Goal: Answer question/provide support: Share knowledge or assist other users

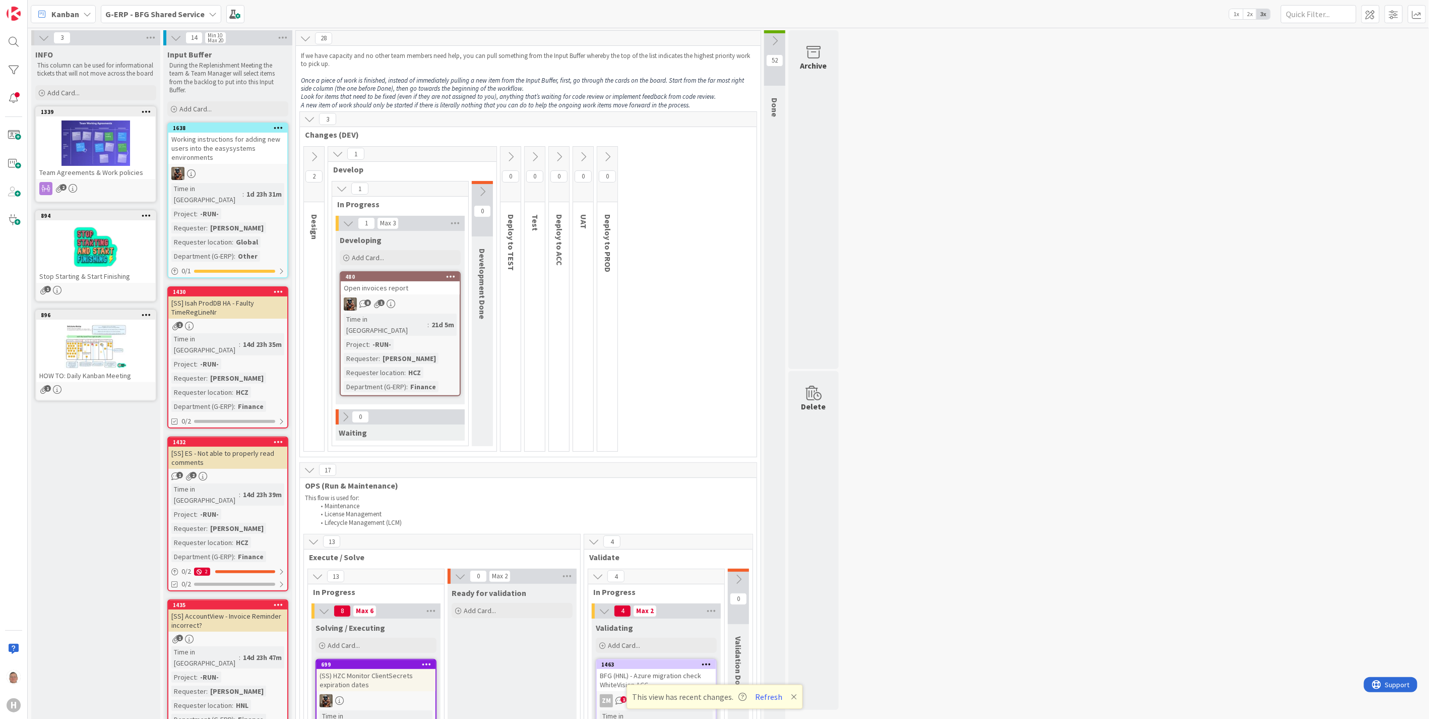
scroll to position [336, 0]
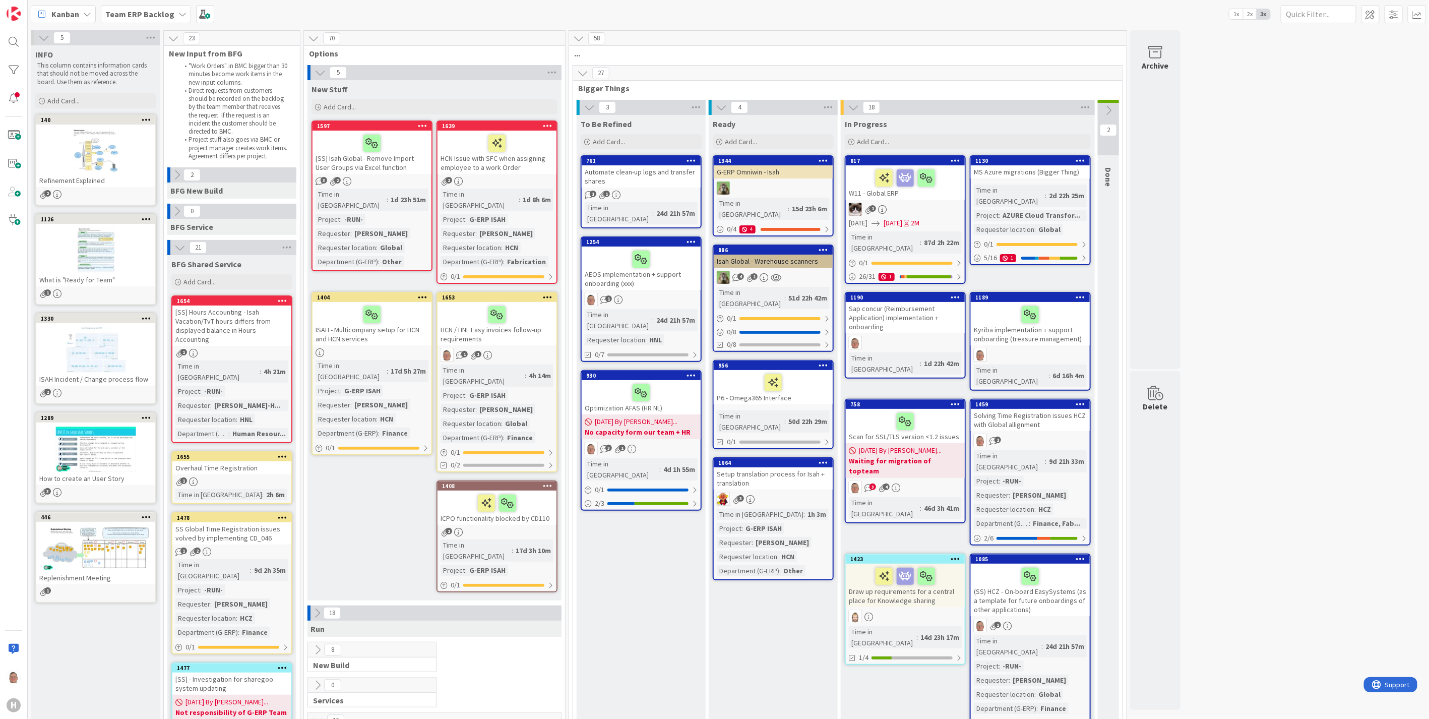
click at [1032, 409] on div "Solving Time Registration issues HCZ with Global allignment" at bounding box center [1029, 420] width 119 height 22
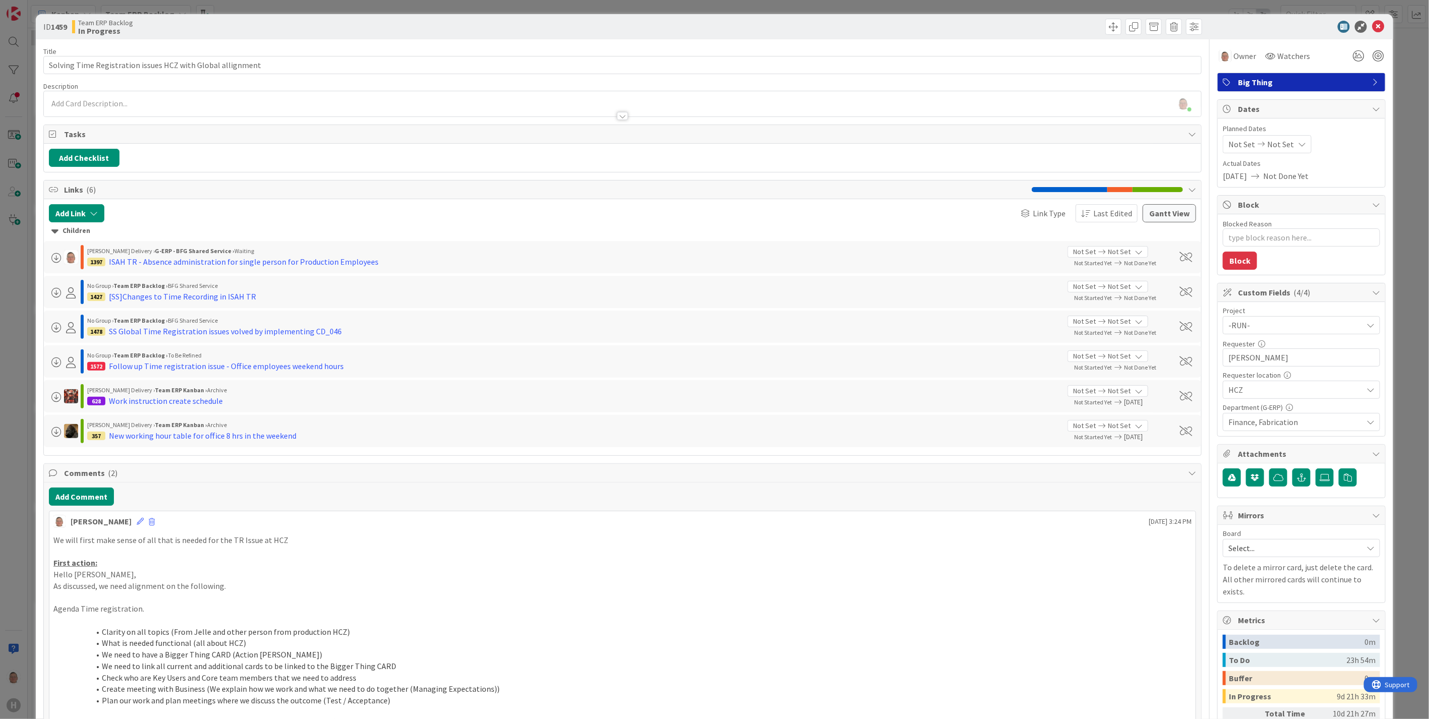
click at [1366, 422] on icon at bounding box center [1370, 422] width 8 height 8
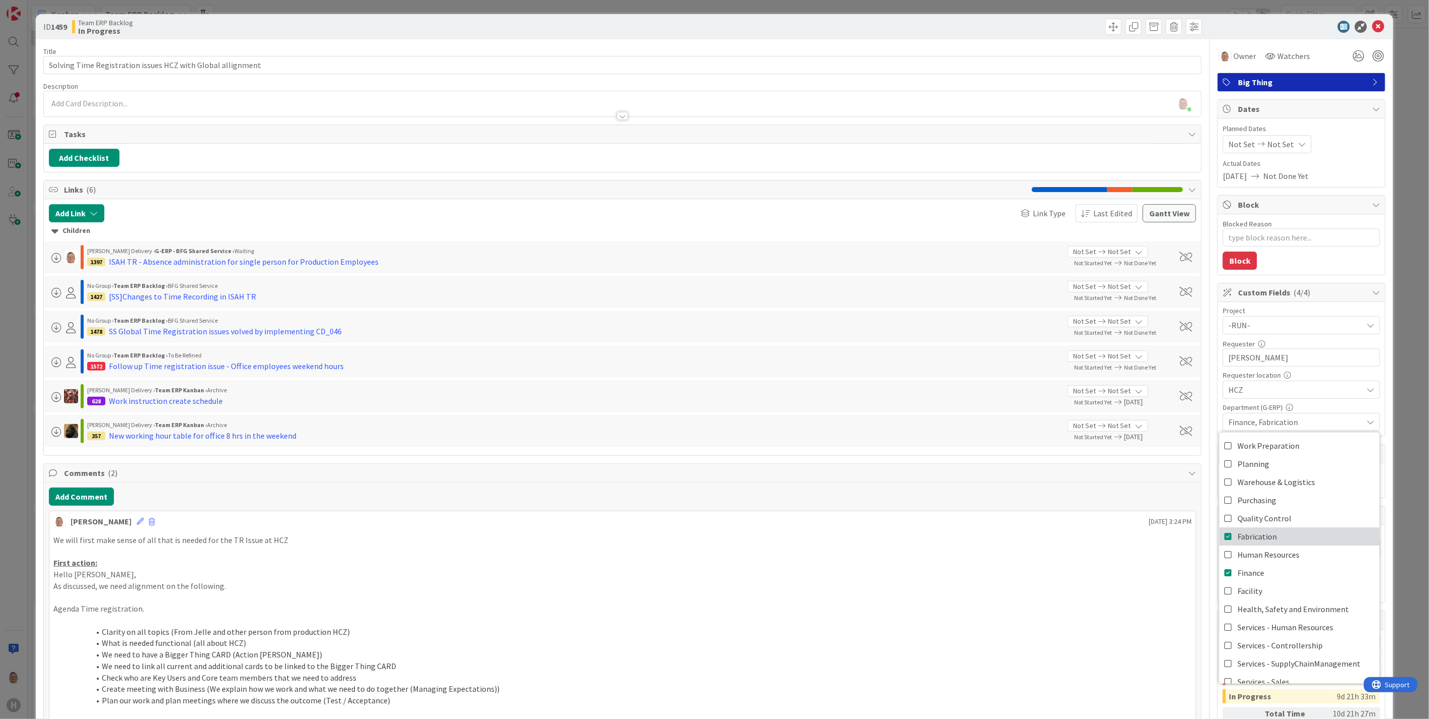
click at [1224, 537] on icon at bounding box center [1228, 536] width 8 height 15
click at [1003, 22] on div at bounding box center [913, 27] width 577 height 16
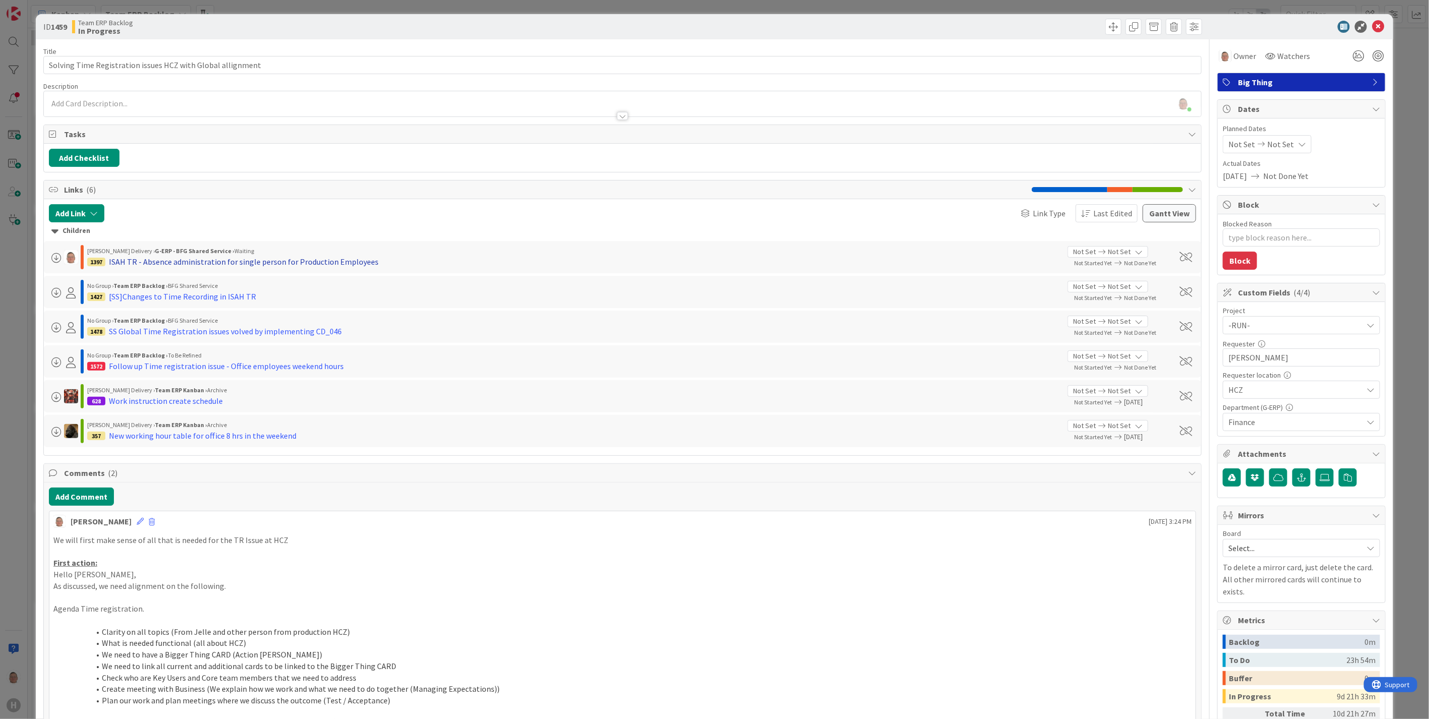
click at [311, 261] on div "ISAH TR - Absence administration for single person for Production Employees" at bounding box center [244, 261] width 270 height 12
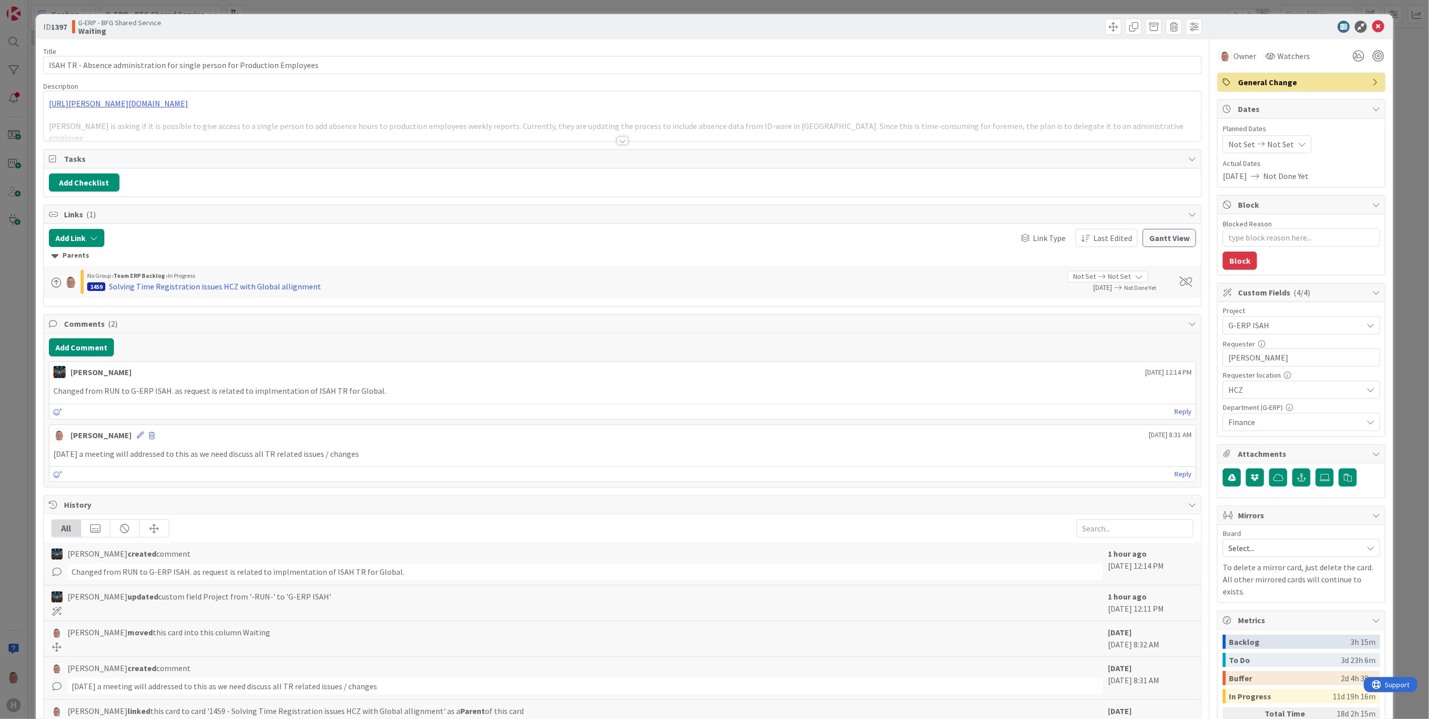
type textarea "x"
click at [617, 140] on div at bounding box center [622, 141] width 11 height 8
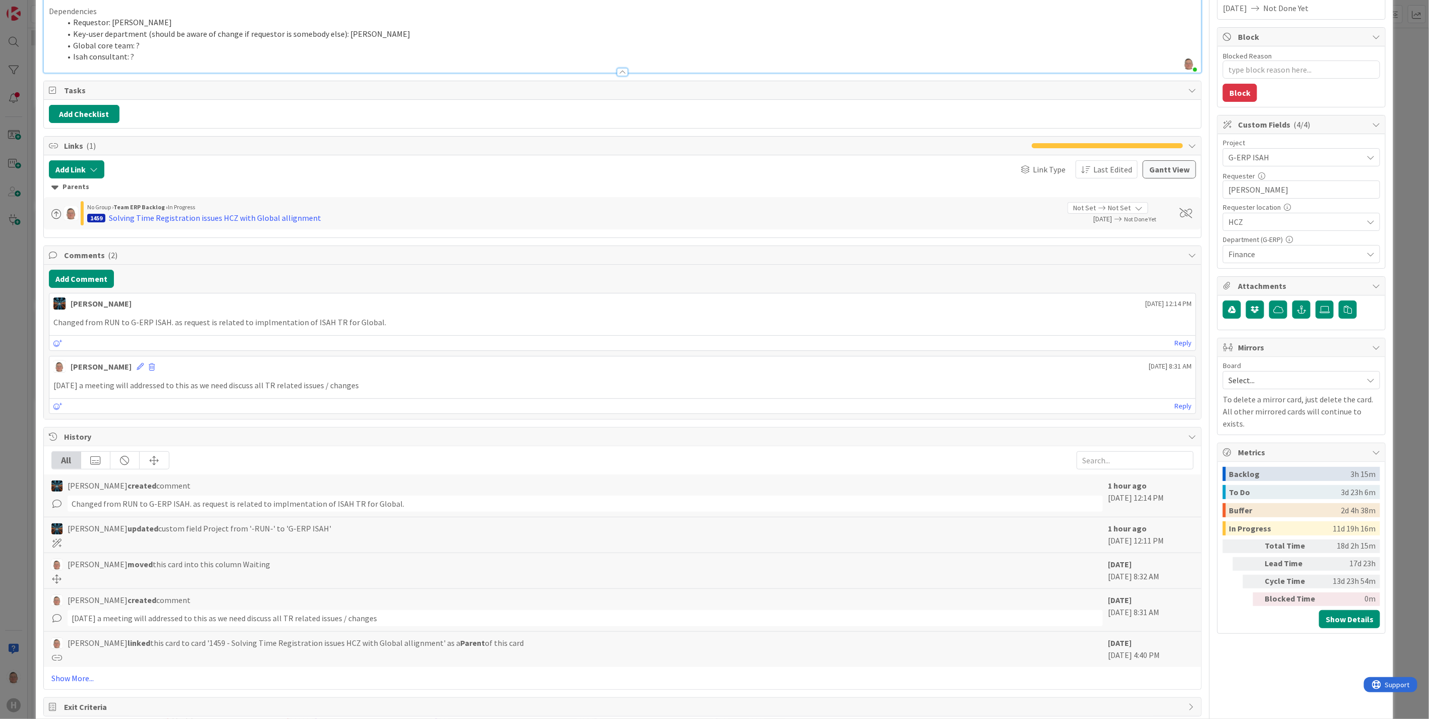
scroll to position [177, 0]
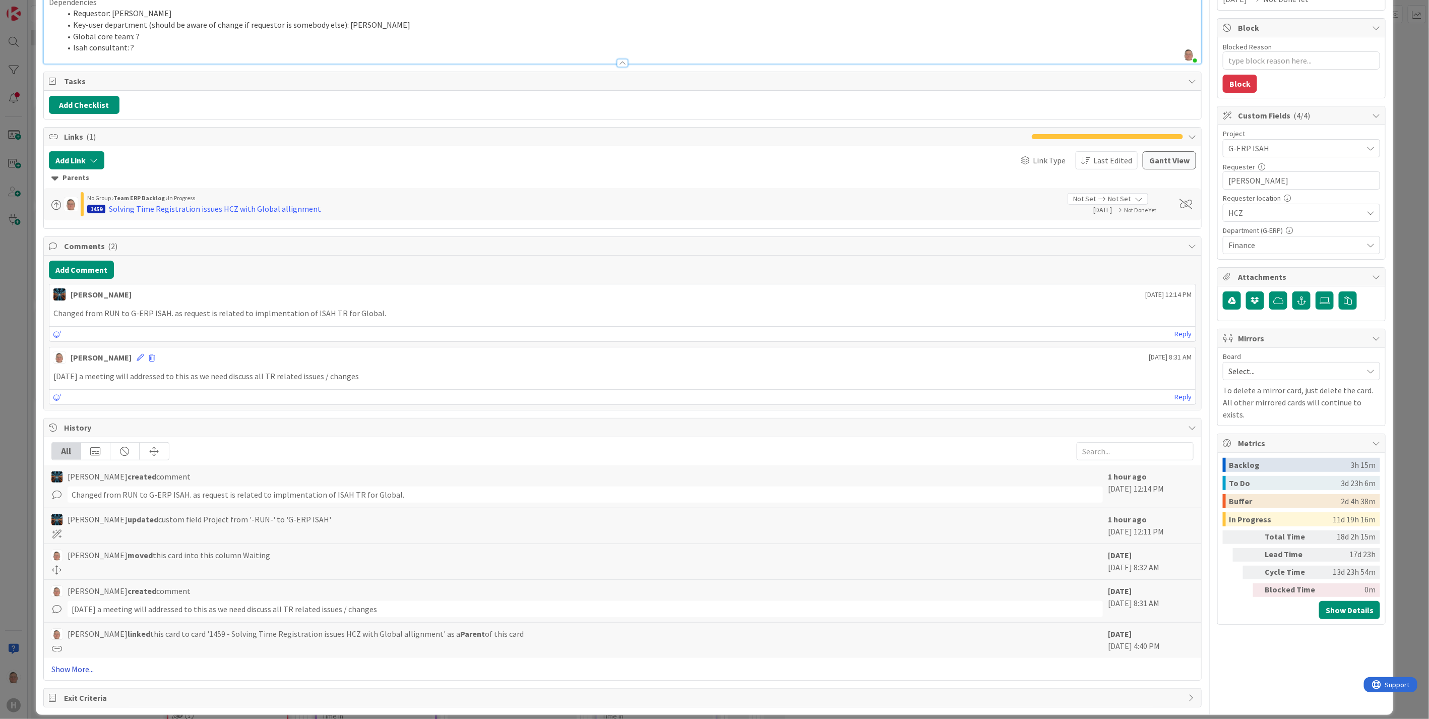
click at [76, 663] on link "Show More..." at bounding box center [622, 669] width 1142 height 12
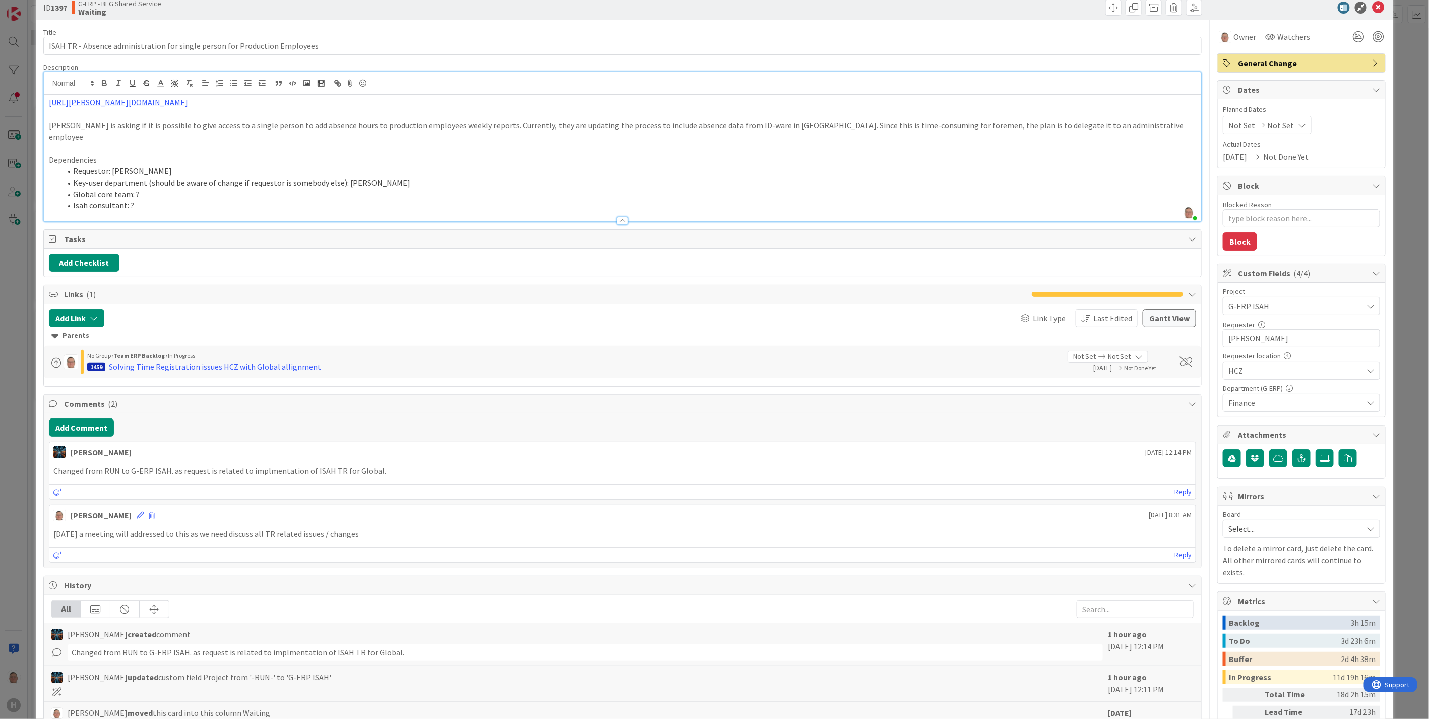
scroll to position [0, 0]
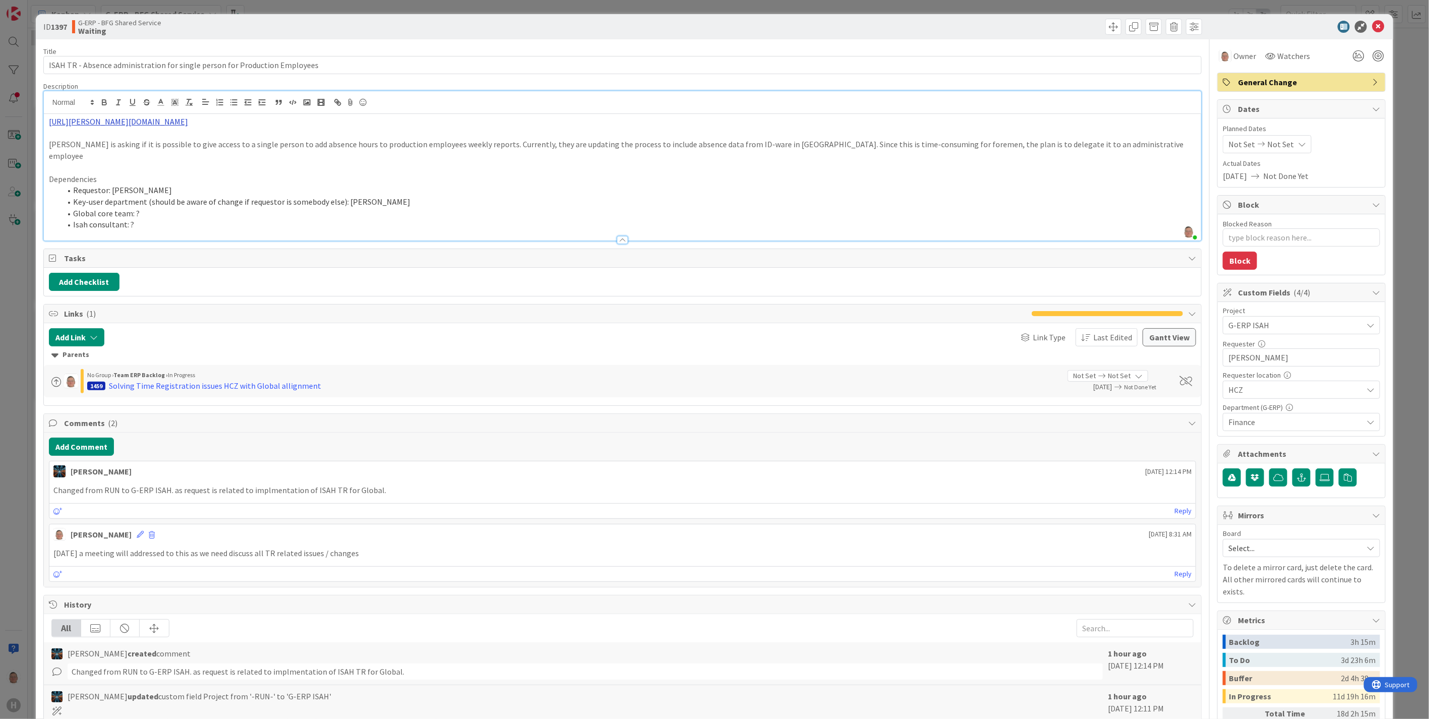
click at [188, 125] on link "[URL][PERSON_NAME][DOMAIN_NAME]" at bounding box center [118, 121] width 139 height 10
click at [219, 142] on link "[URL][PERSON_NAME][DOMAIN_NAME]" at bounding box center [211, 141] width 101 height 13
click at [185, 140] on link "[URL][PERSON_NAME][DOMAIN_NAME]" at bounding box center [211, 141] width 101 height 13
click at [72, 437] on button "Add Comment" at bounding box center [81, 446] width 65 height 18
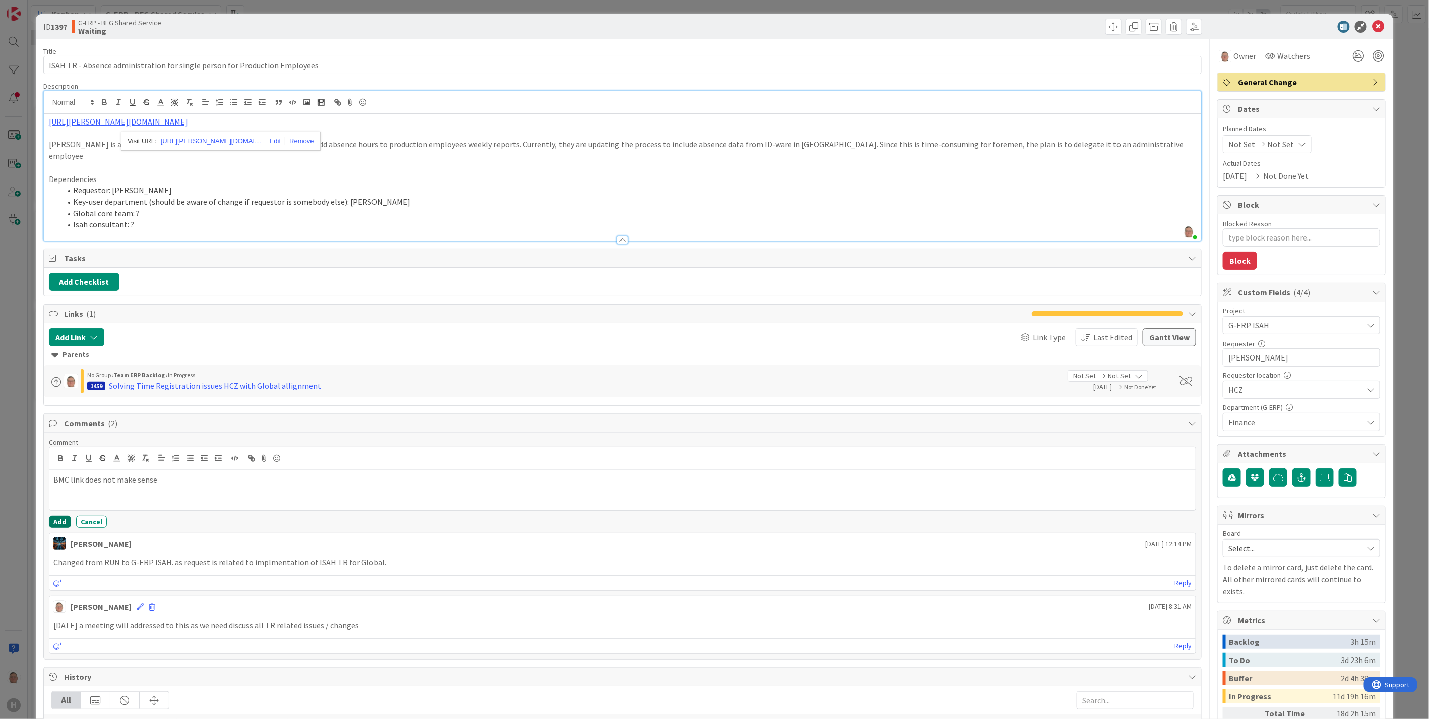
click at [52, 515] on button "Add" at bounding box center [60, 521] width 22 height 12
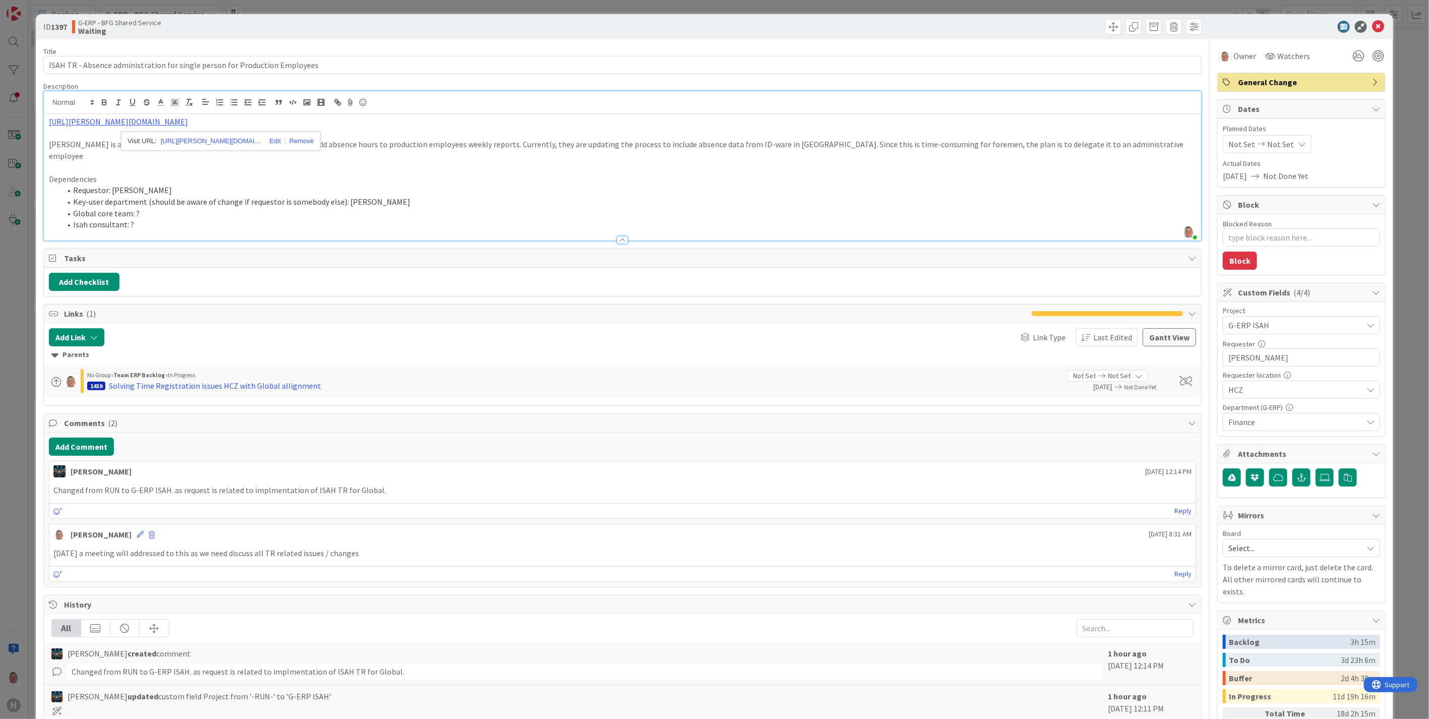
type textarea "x"
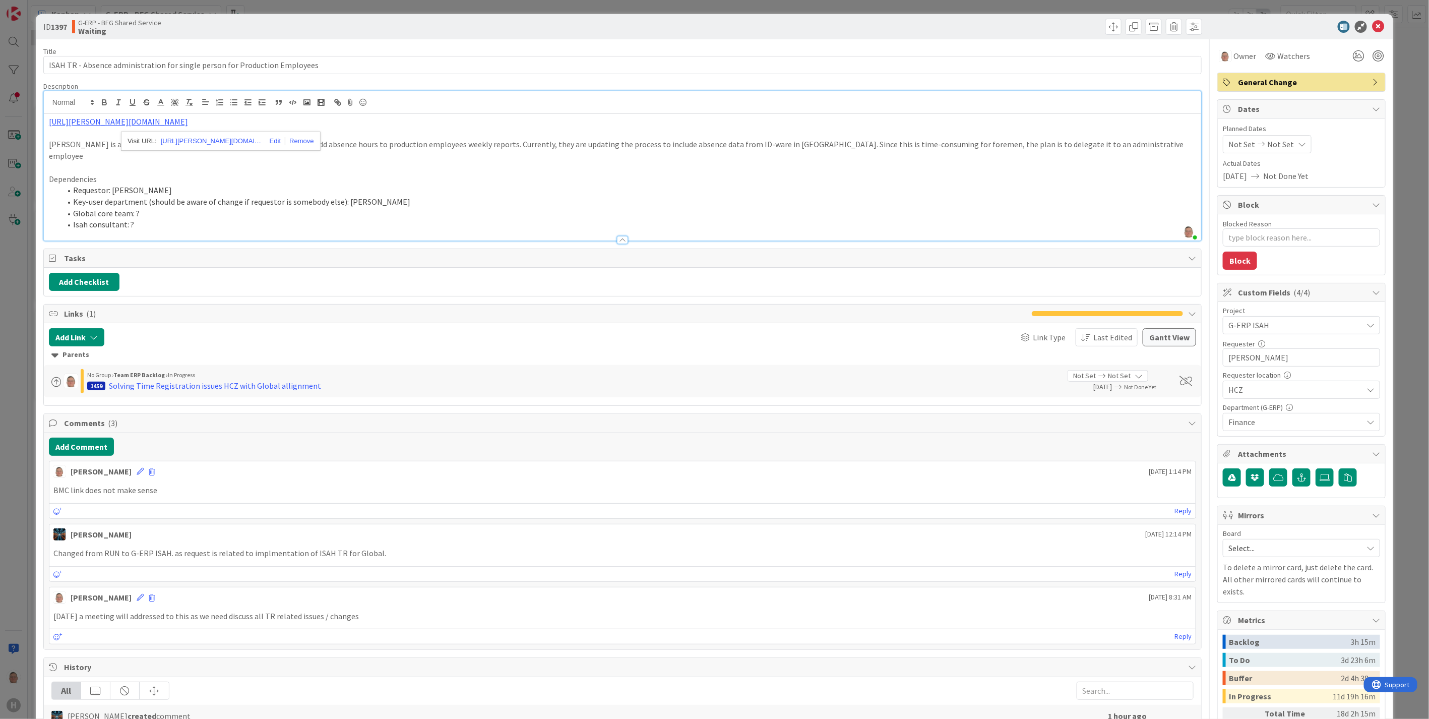
click at [456, 208] on li "Global core team: ?" at bounding box center [628, 214] width 1135 height 12
click at [1372, 25] on icon at bounding box center [1378, 27] width 12 height 12
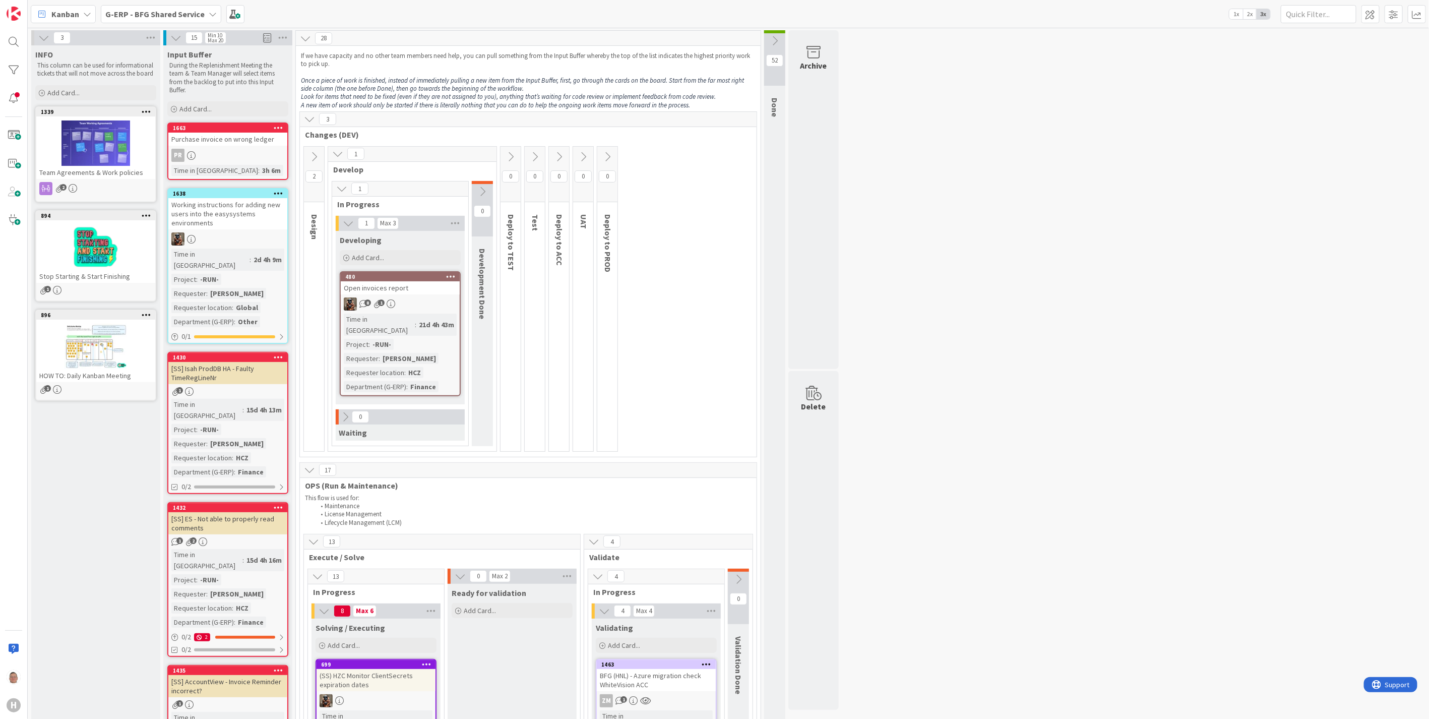
click at [400, 283] on div "Open invoices report" at bounding box center [400, 287] width 119 height 13
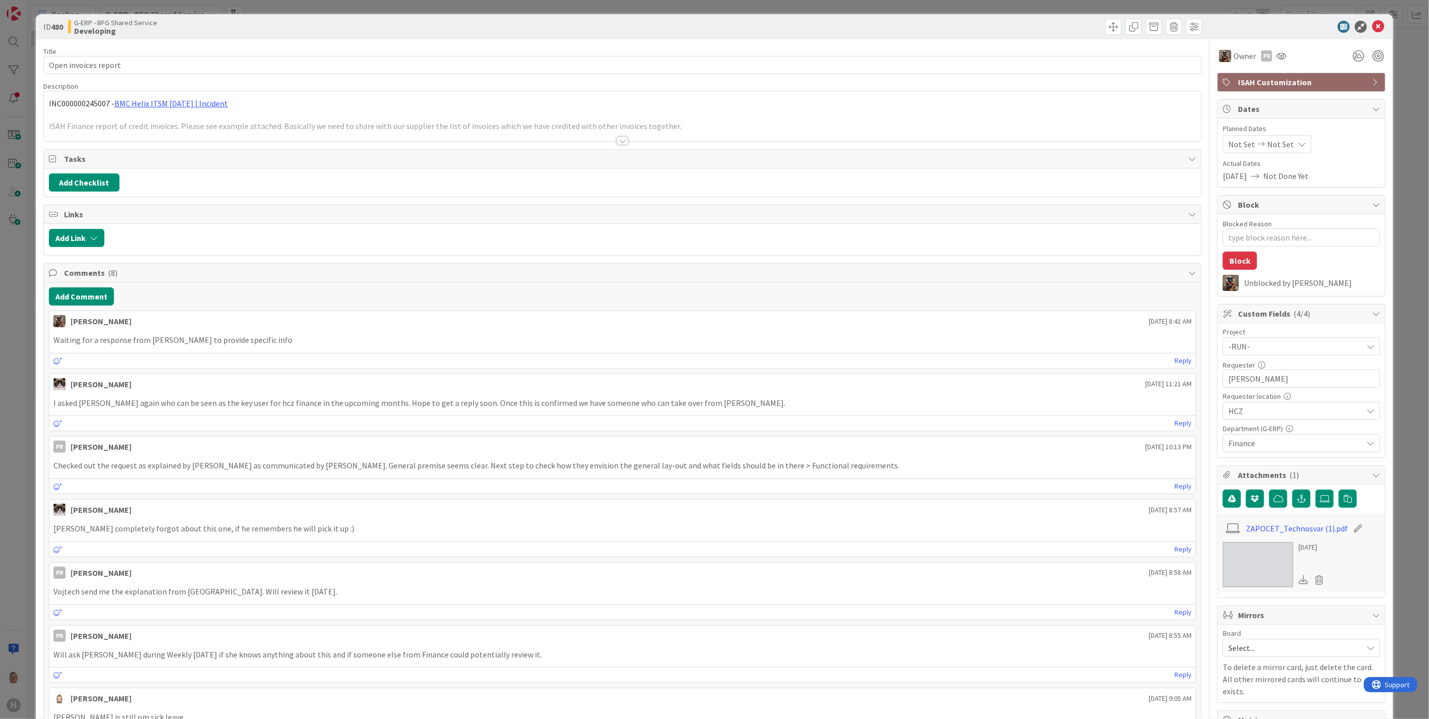
type textarea "x"
click at [617, 141] on div at bounding box center [622, 141] width 11 height 8
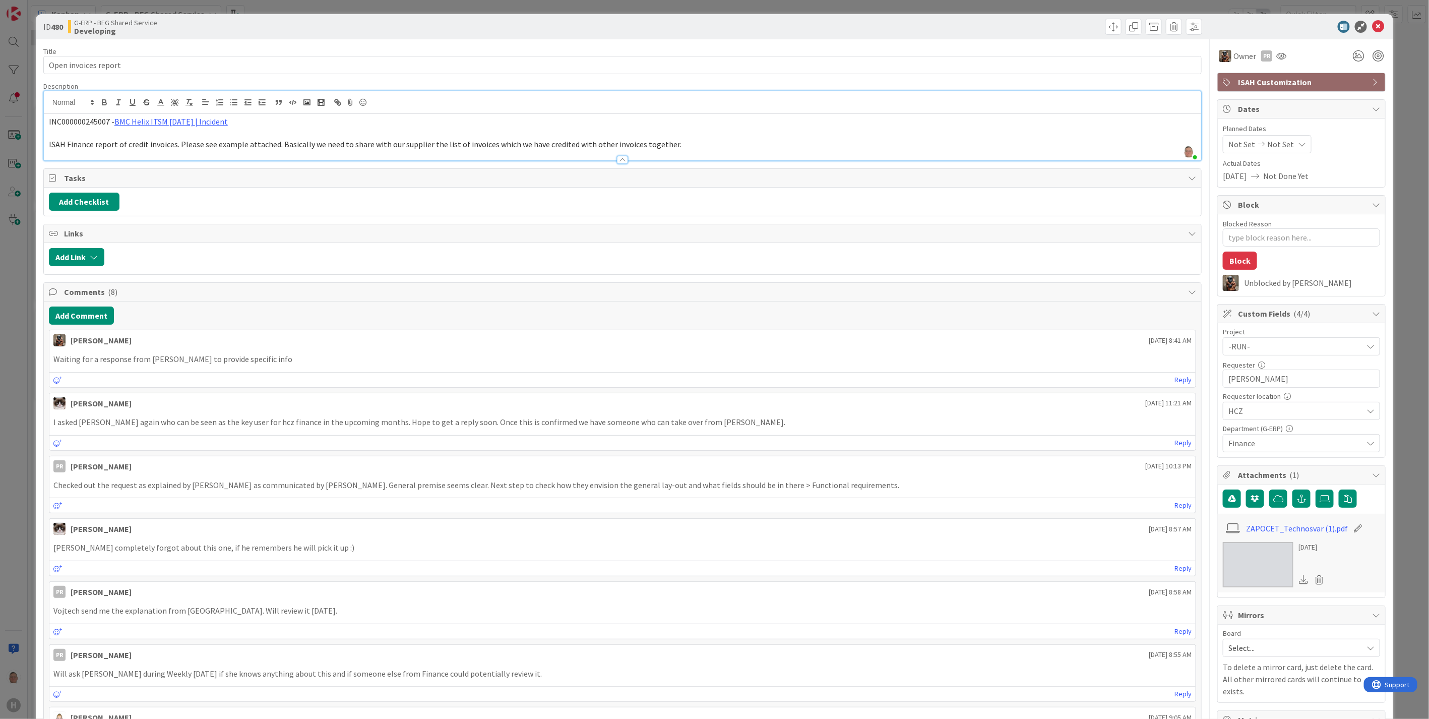
click at [618, 159] on div at bounding box center [622, 160] width 11 height 8
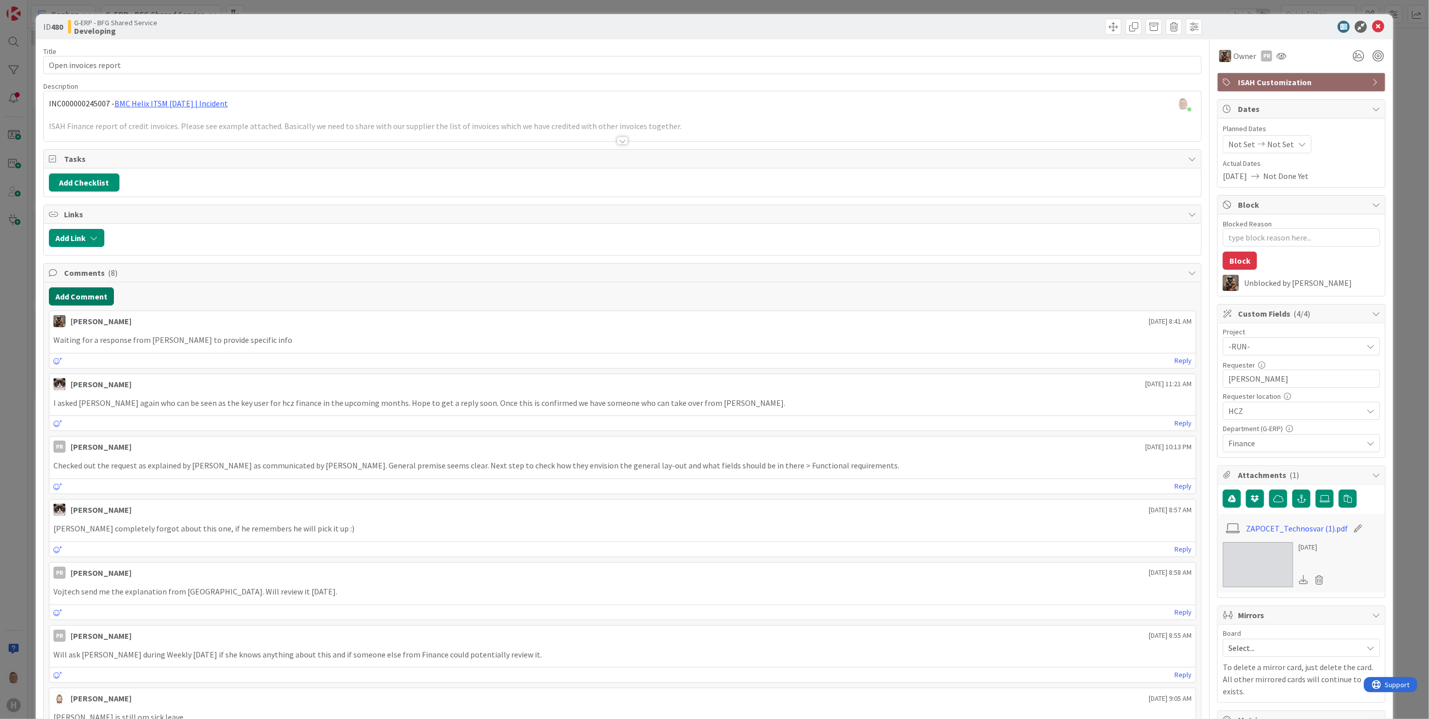
click at [87, 296] on button "Add Comment" at bounding box center [81, 296] width 65 height 18
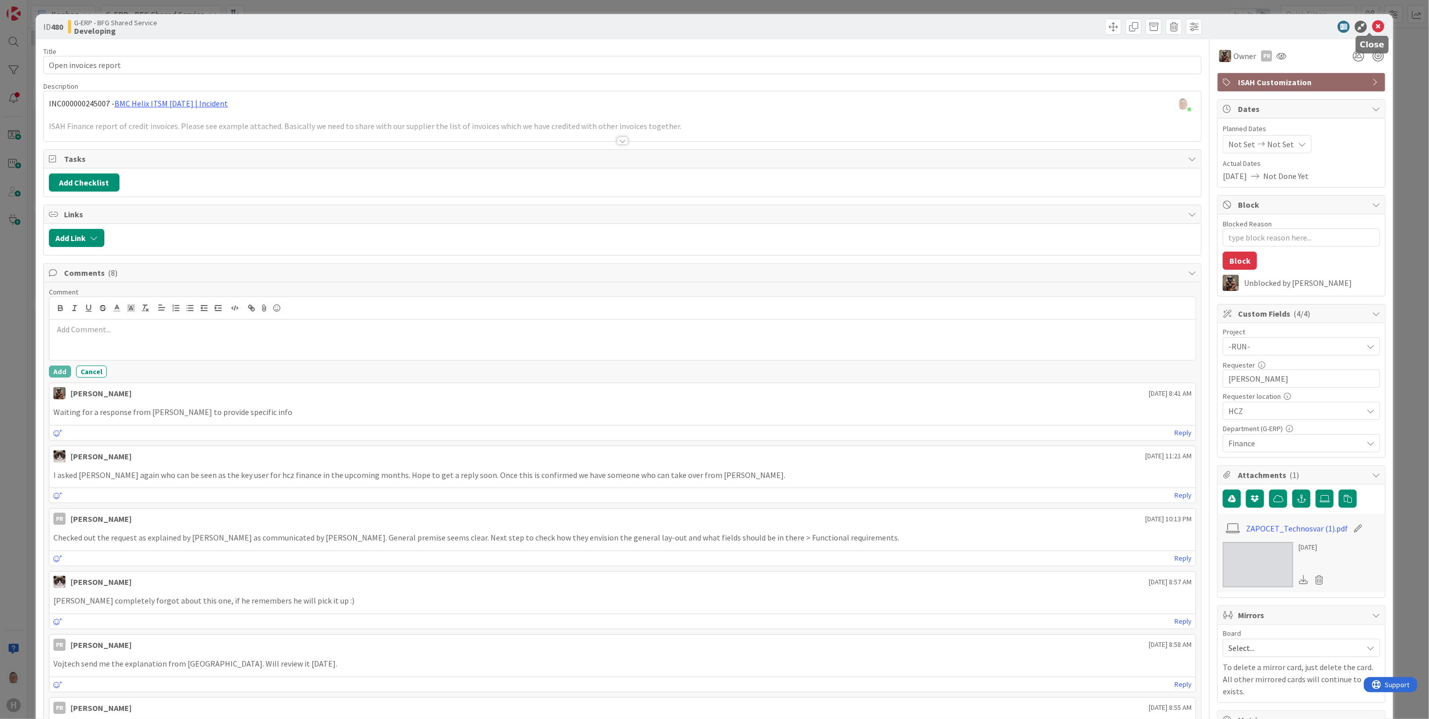
click at [1372, 24] on icon at bounding box center [1378, 27] width 12 height 12
click at [1372, 27] on icon at bounding box center [1378, 27] width 12 height 12
click at [1372, 23] on icon at bounding box center [1378, 27] width 12 height 12
click at [1372, 24] on icon at bounding box center [1378, 27] width 12 height 12
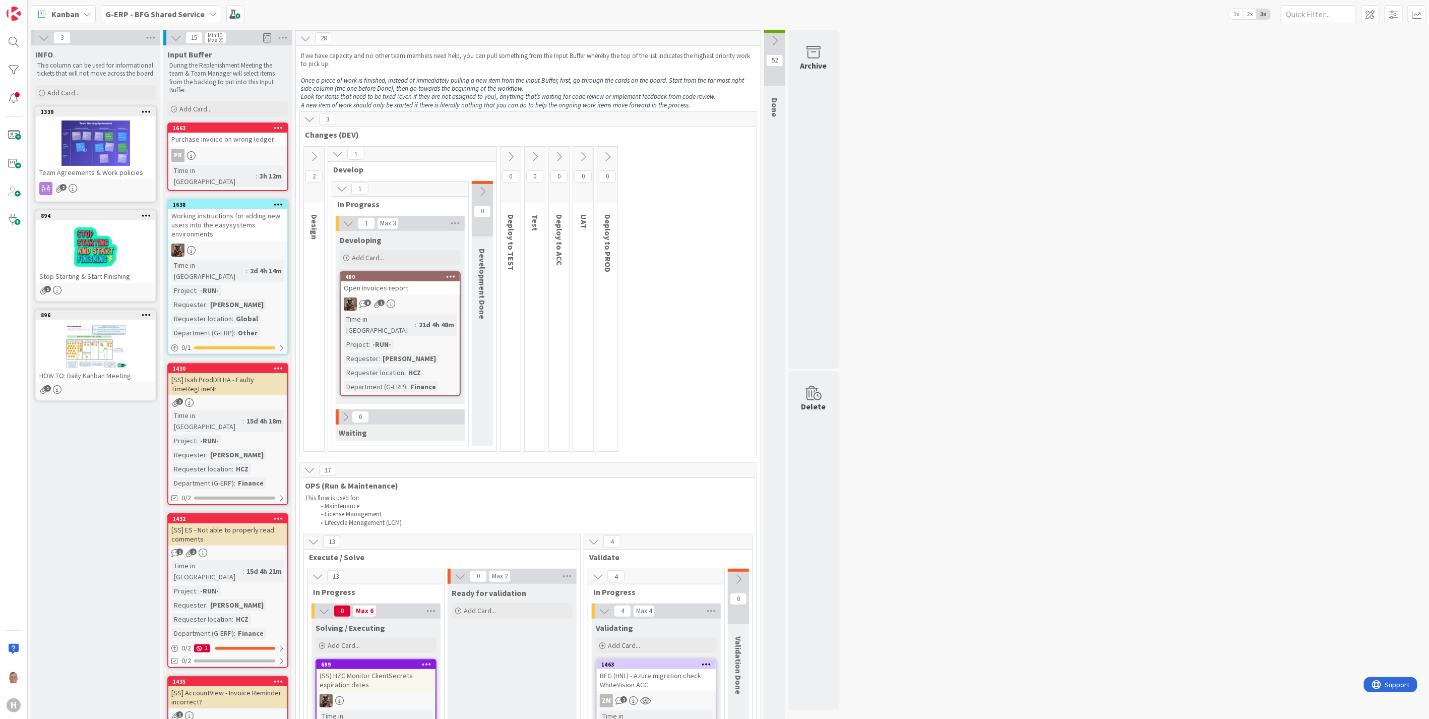
click at [311, 116] on icon at bounding box center [309, 118] width 11 height 11
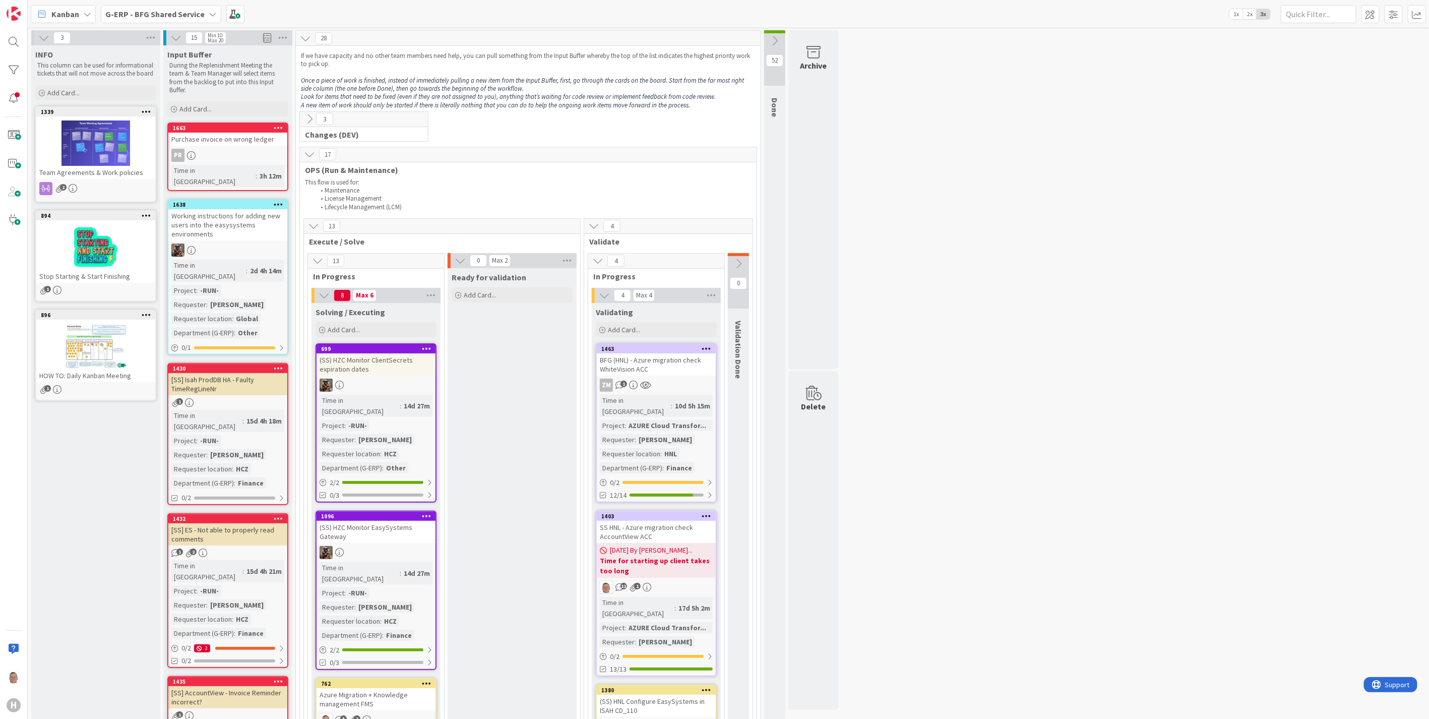
click at [309, 154] on icon at bounding box center [309, 154] width 11 height 11
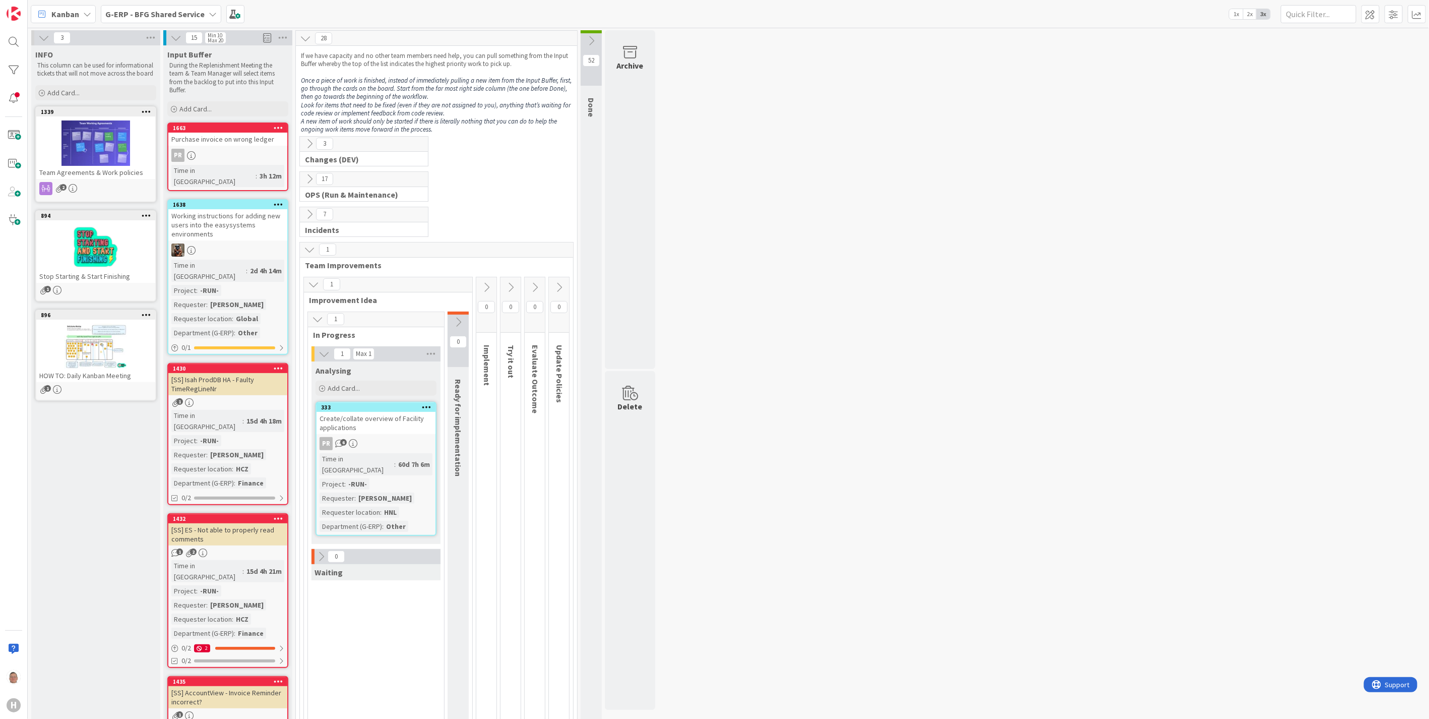
click at [311, 283] on icon at bounding box center [313, 284] width 11 height 11
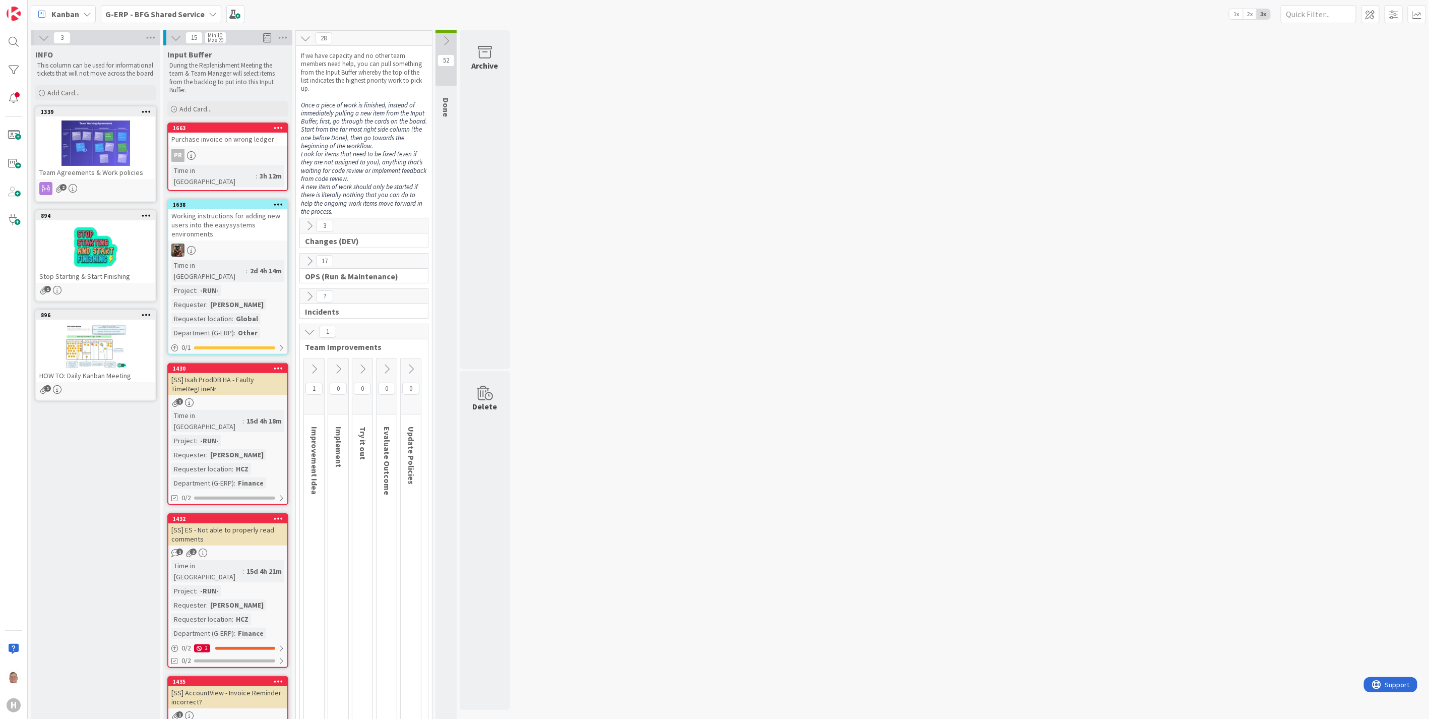
click at [308, 333] on icon at bounding box center [309, 331] width 11 height 11
click at [309, 224] on icon at bounding box center [309, 225] width 11 height 11
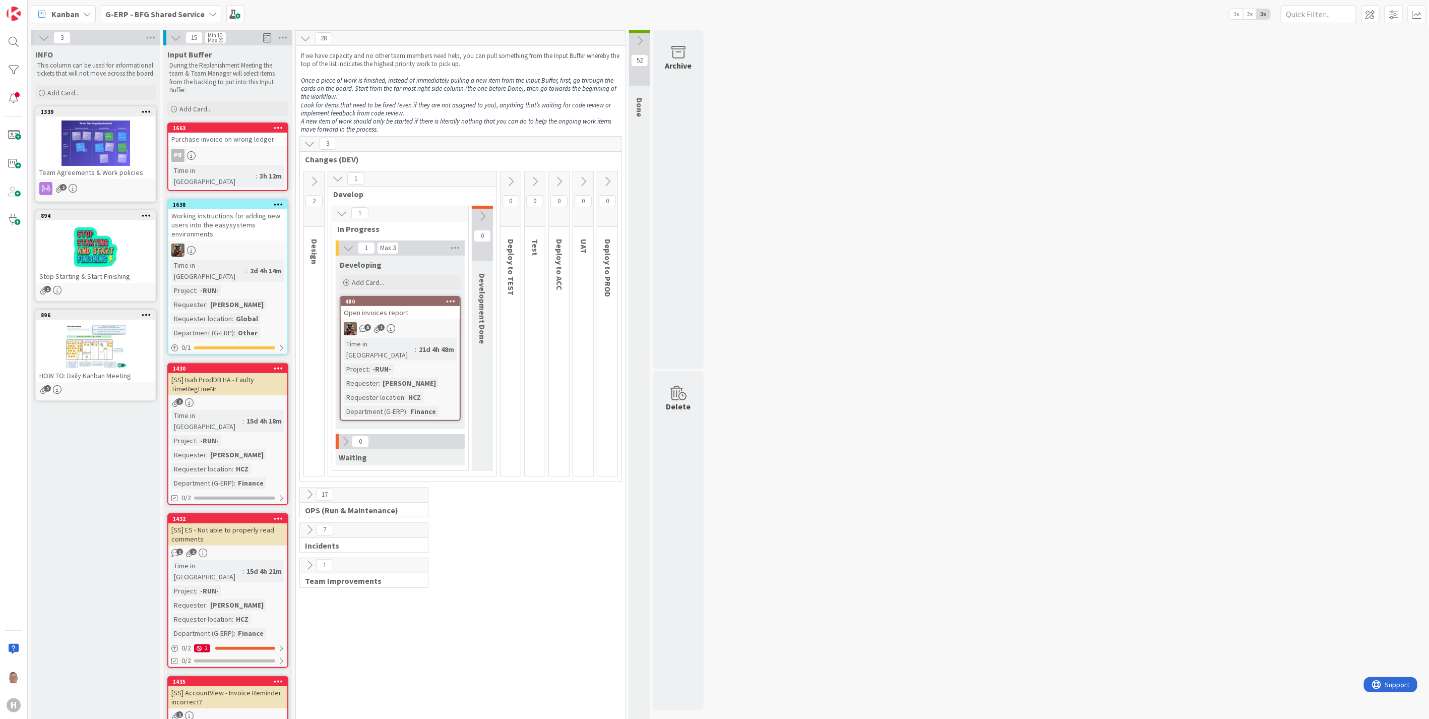
click at [307, 148] on icon at bounding box center [309, 143] width 11 height 11
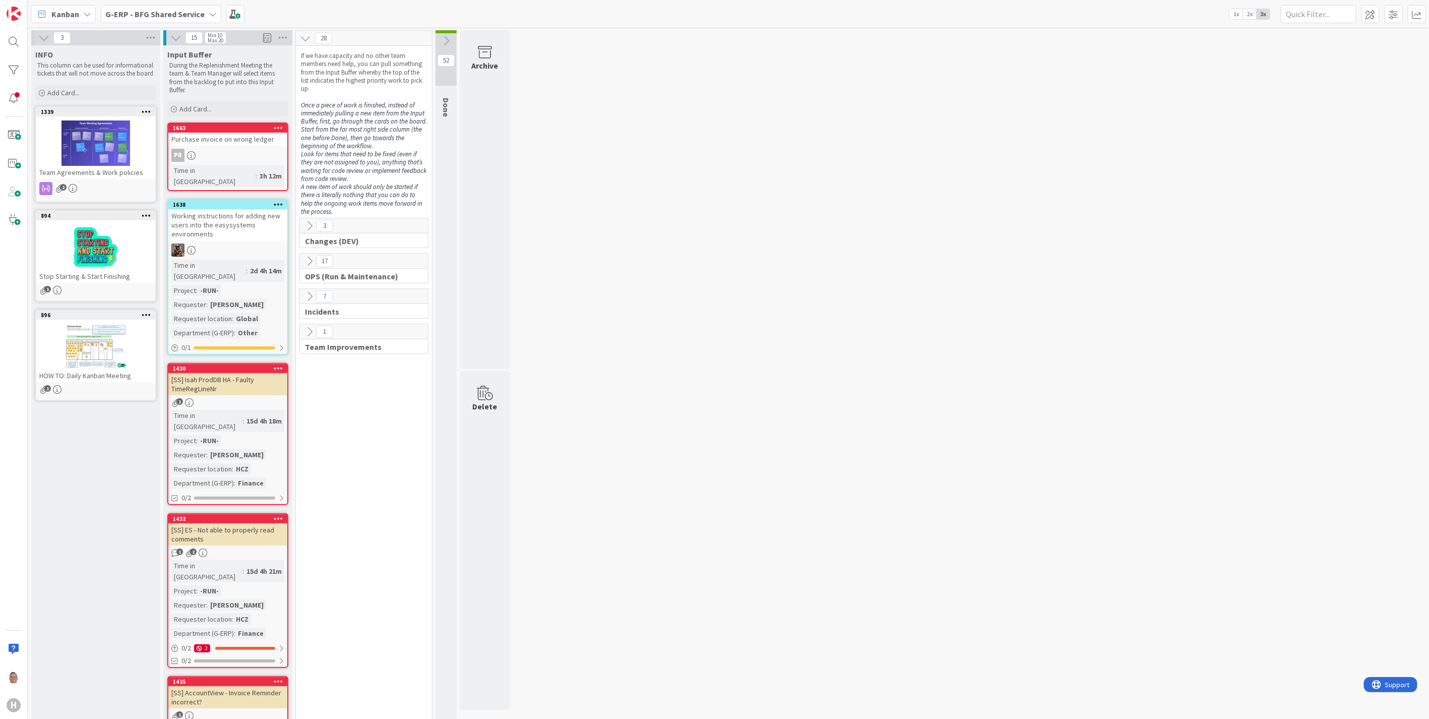
click at [309, 258] on icon at bounding box center [309, 260] width 11 height 11
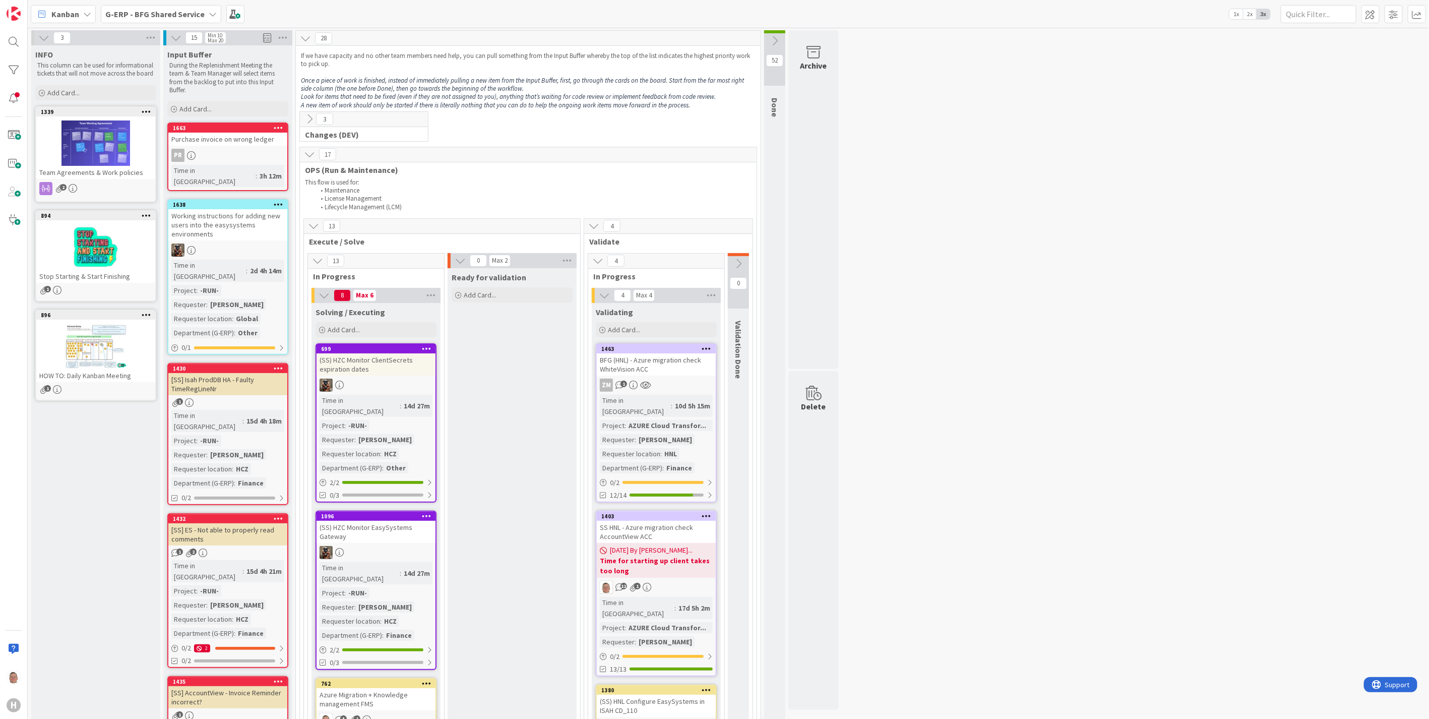
click at [315, 224] on icon at bounding box center [313, 225] width 11 height 11
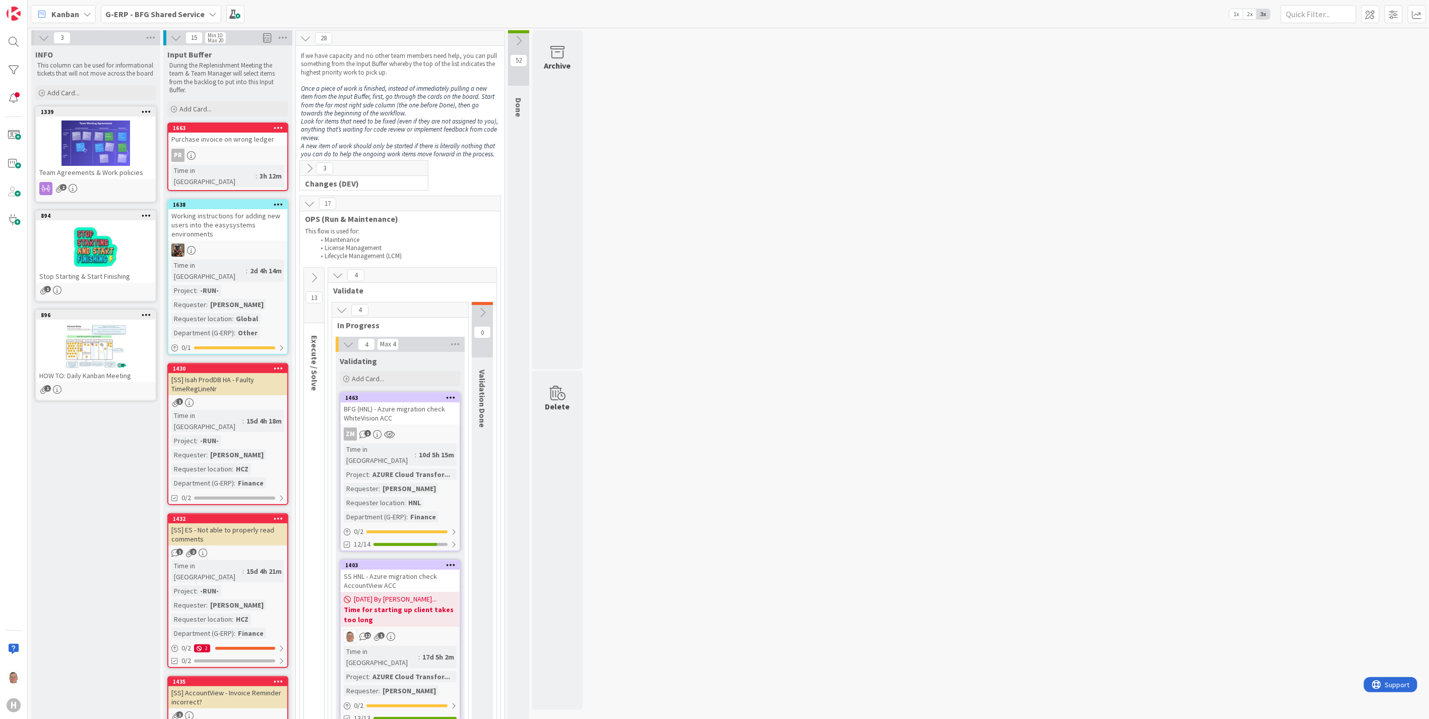
click at [307, 205] on icon at bounding box center [309, 203] width 11 height 11
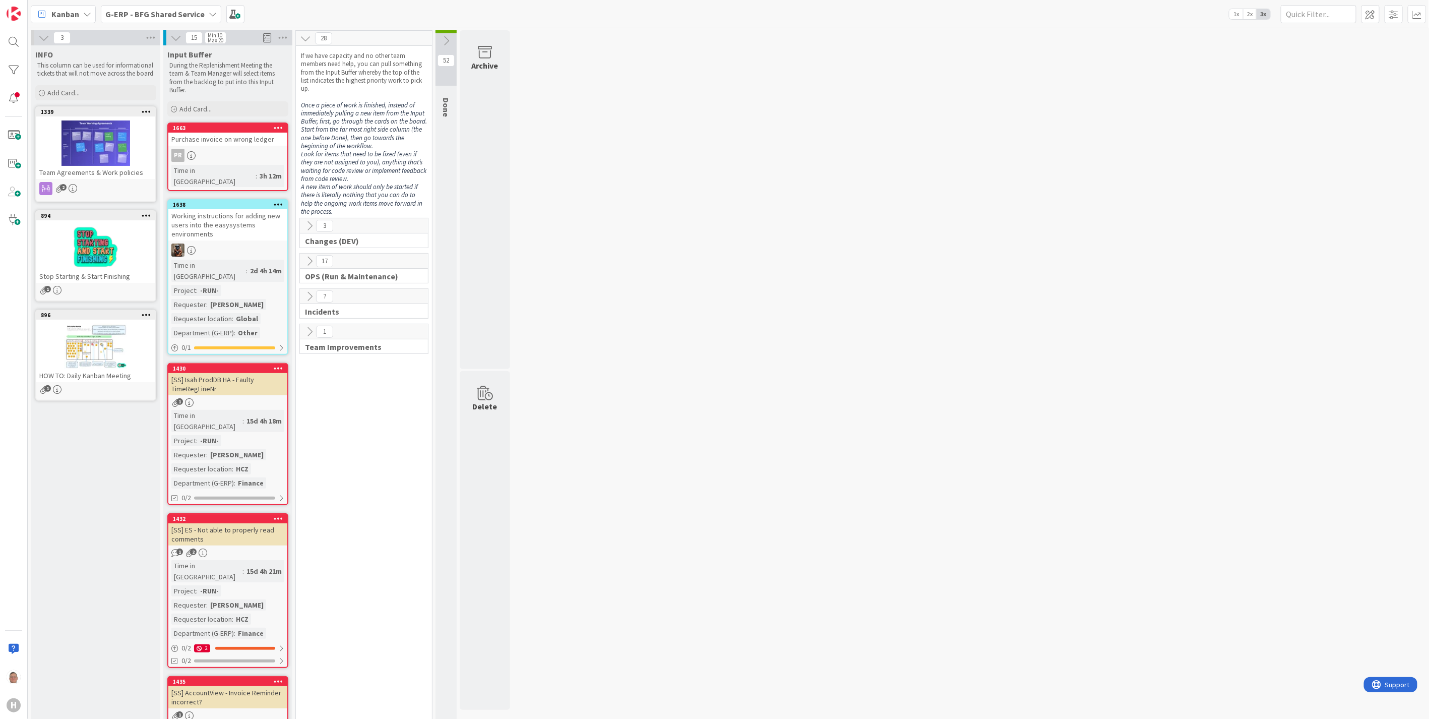
click at [308, 295] on icon at bounding box center [309, 296] width 11 height 11
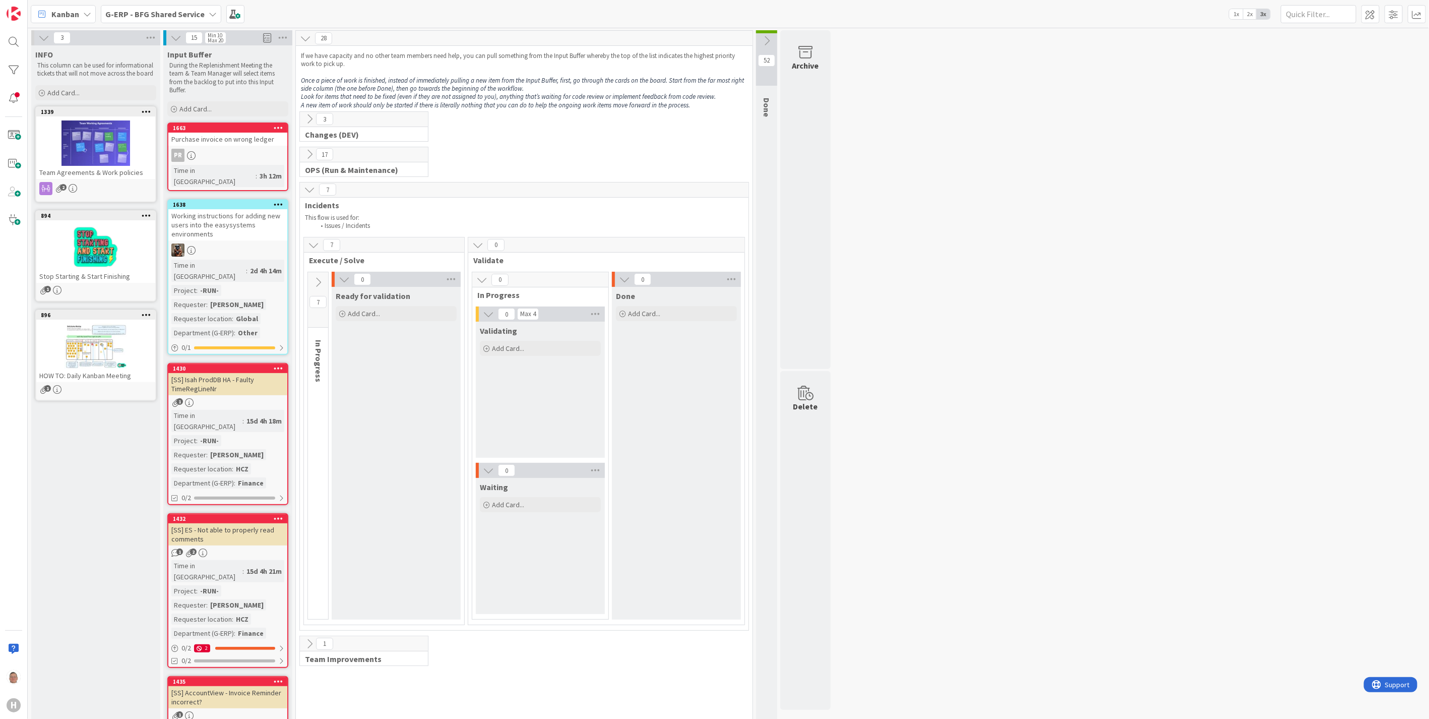
click at [313, 280] on icon at bounding box center [317, 282] width 11 height 11
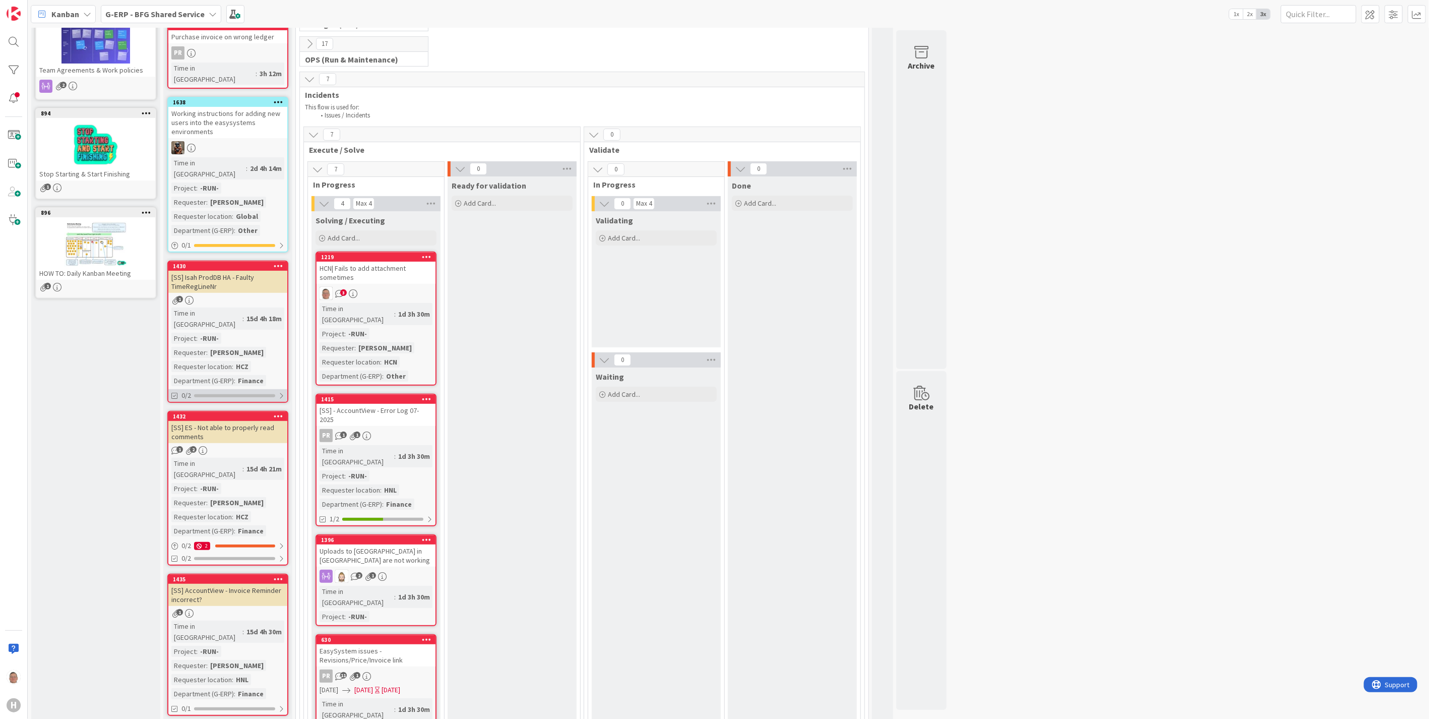
scroll to position [112, 0]
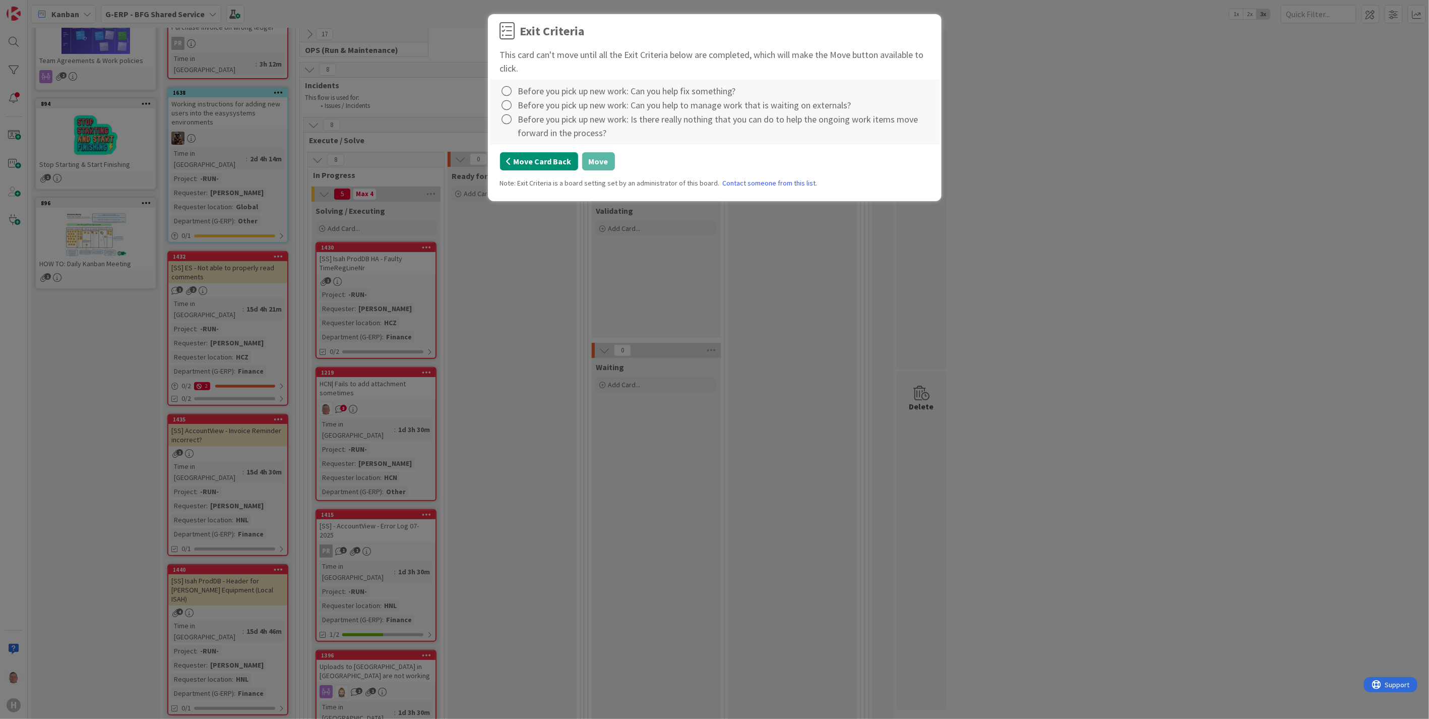
click at [545, 163] on button "Move Card Back" at bounding box center [539, 161] width 78 height 18
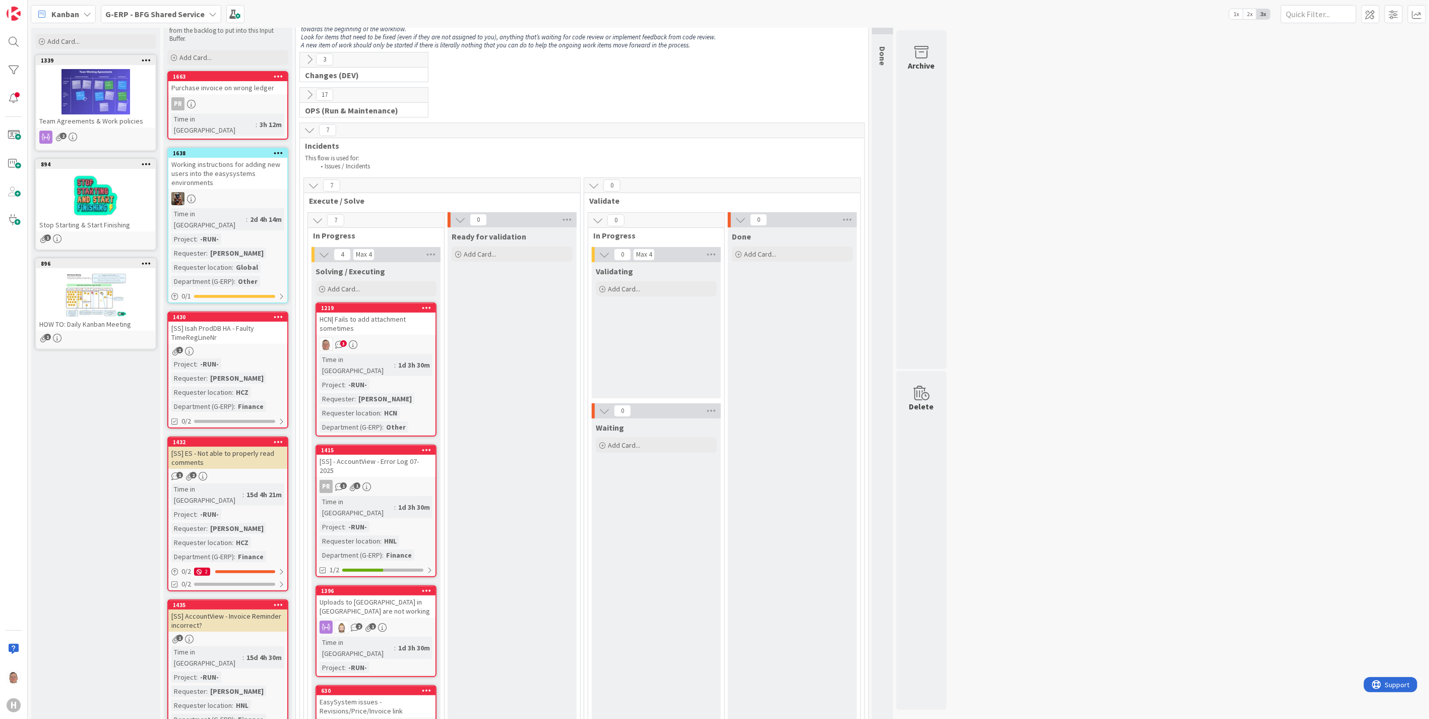
scroll to position [0, 0]
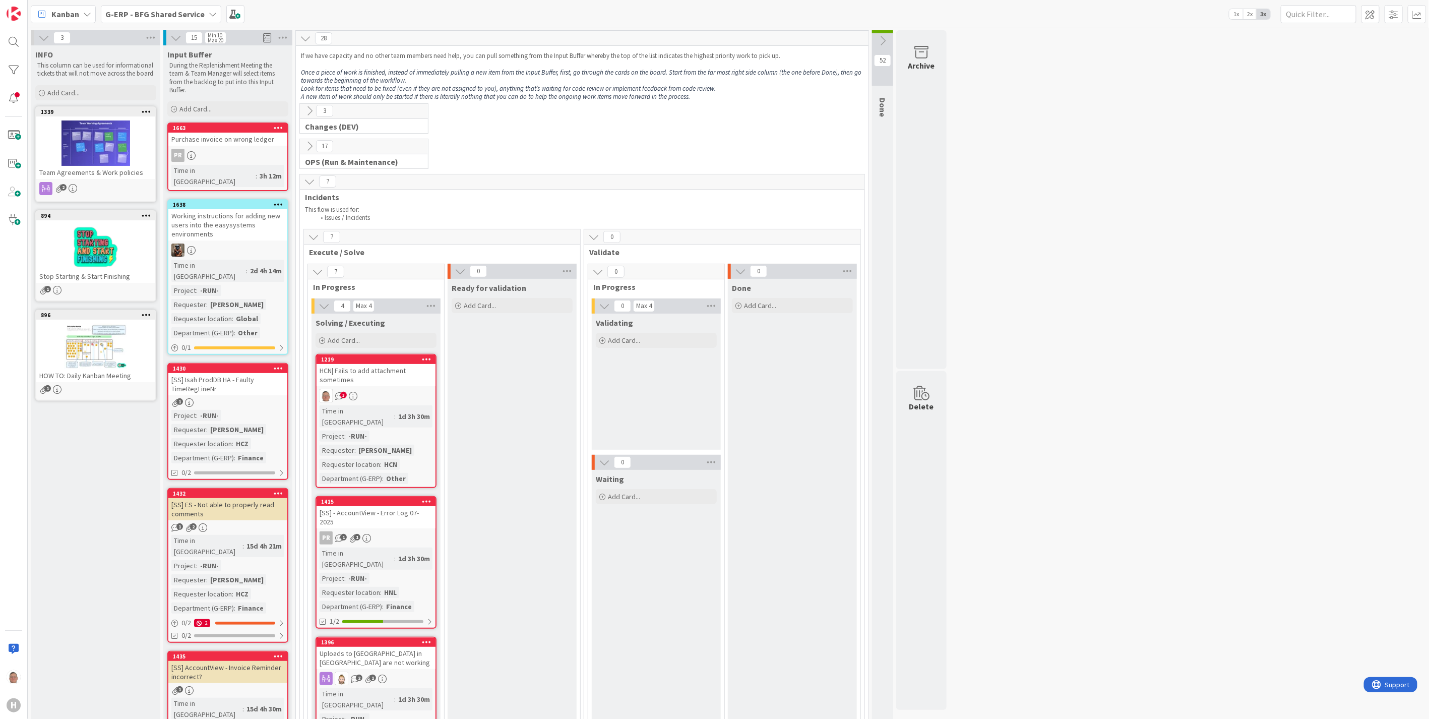
click at [313, 235] on icon at bounding box center [313, 236] width 11 height 11
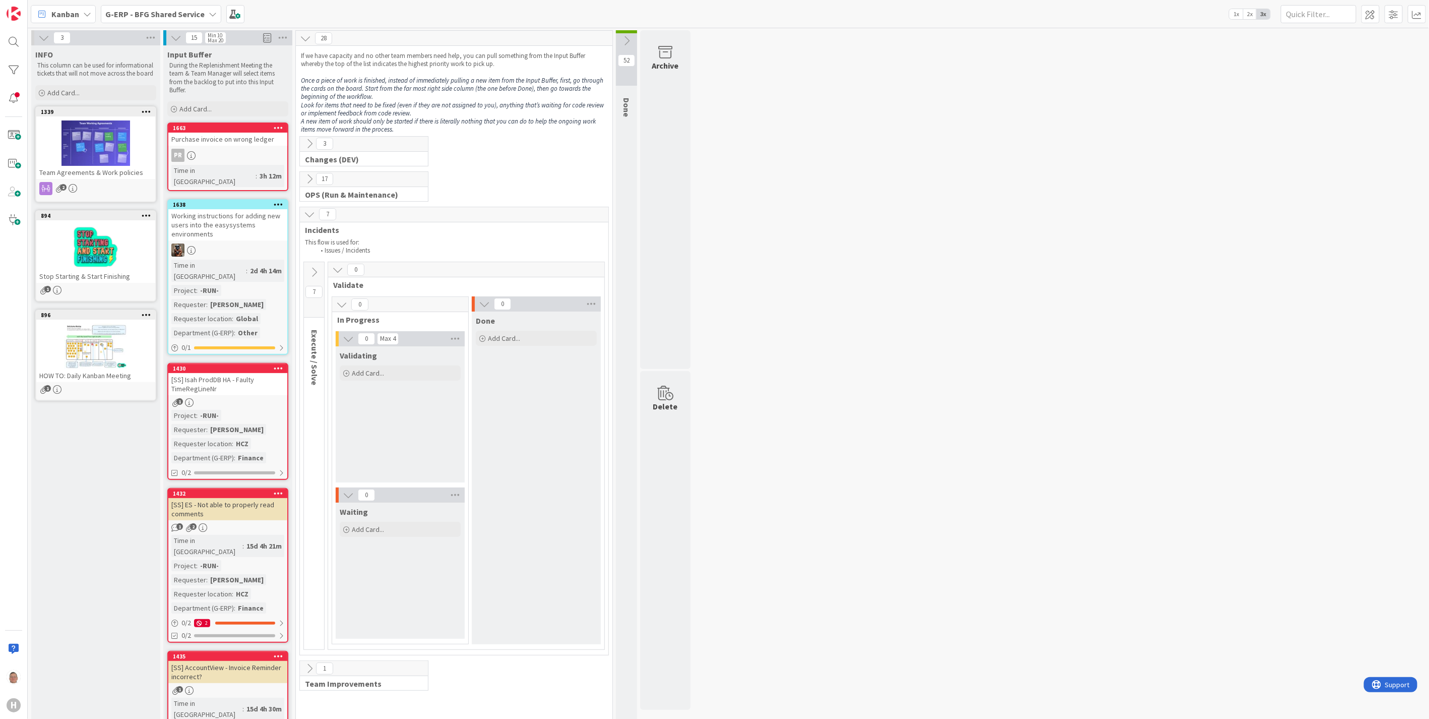
click at [310, 177] on icon at bounding box center [309, 178] width 11 height 11
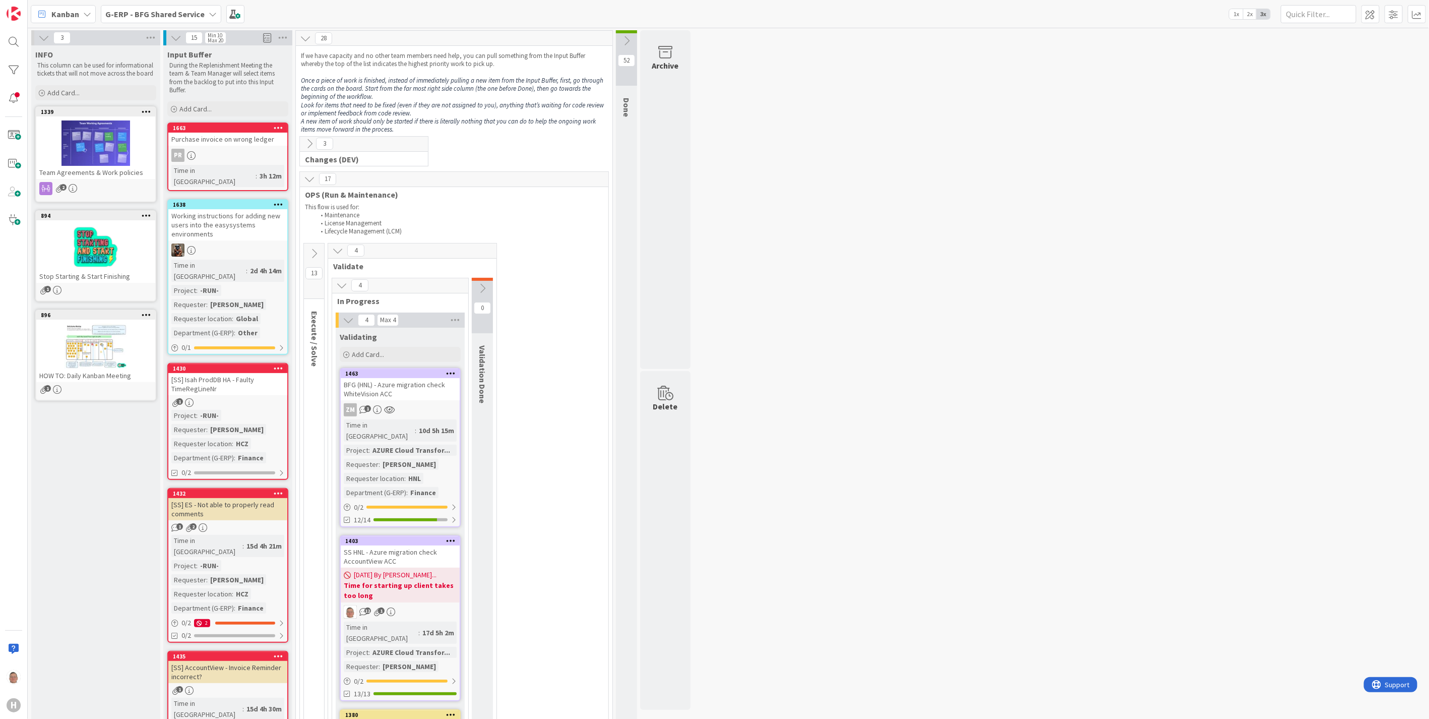
click at [315, 253] on icon at bounding box center [313, 253] width 11 height 11
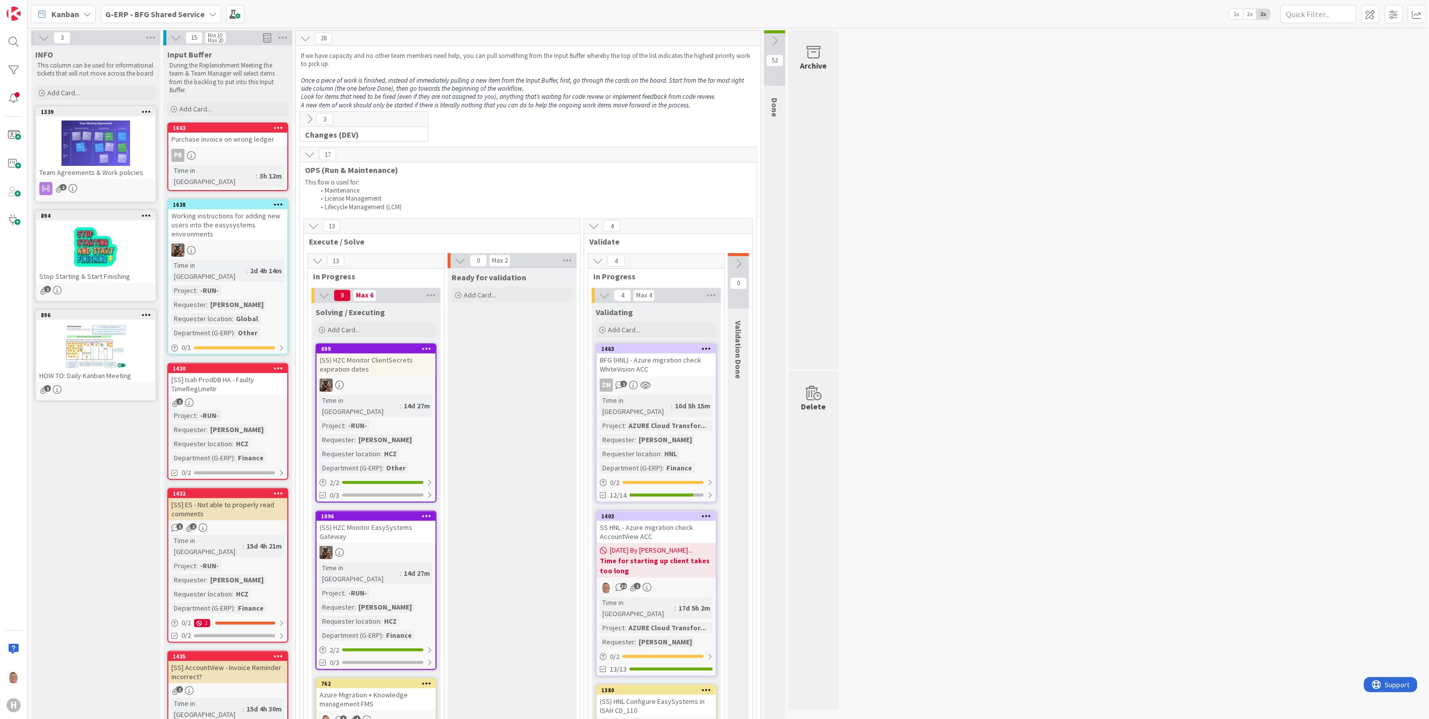
click at [144, 9] on b "G-ERP - BFG Shared Service" at bounding box center [154, 14] width 99 height 10
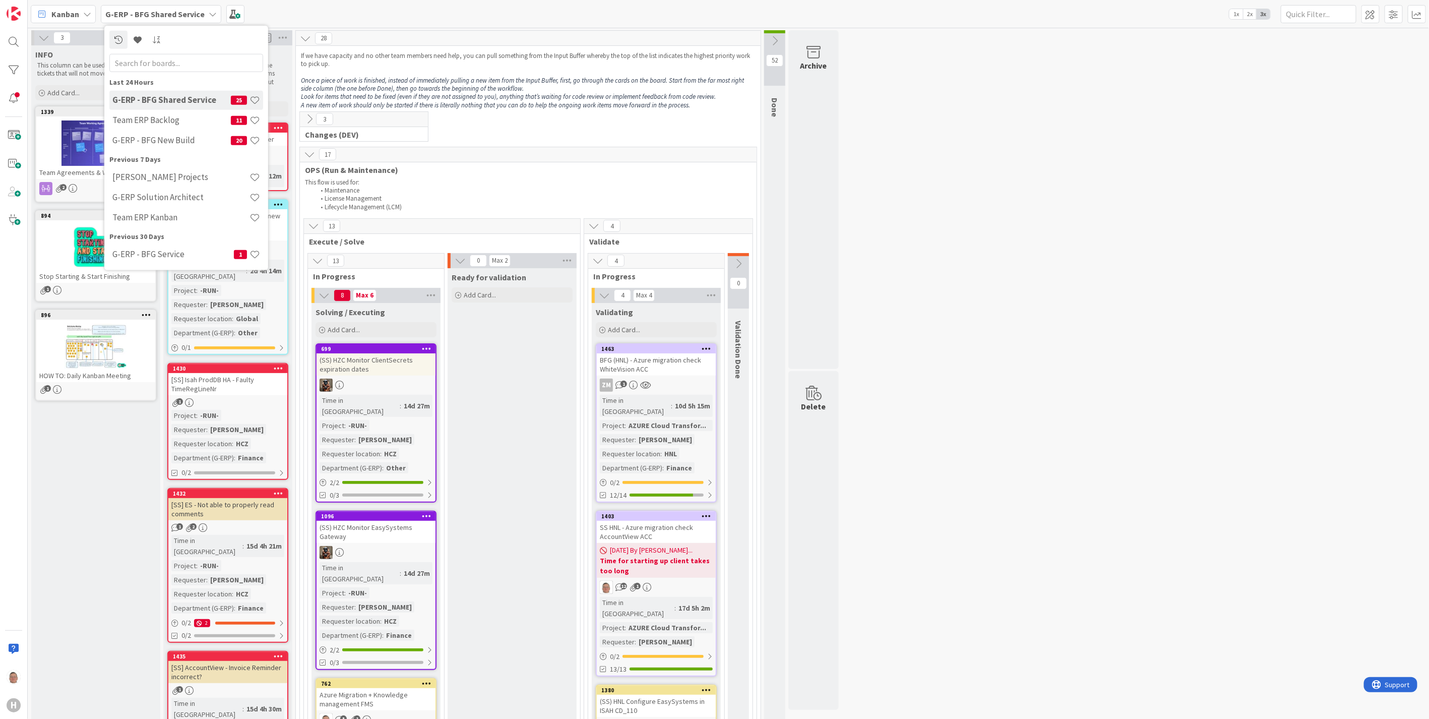
click at [153, 120] on h4 "Team ERP Backlog" at bounding box center [171, 120] width 118 height 10
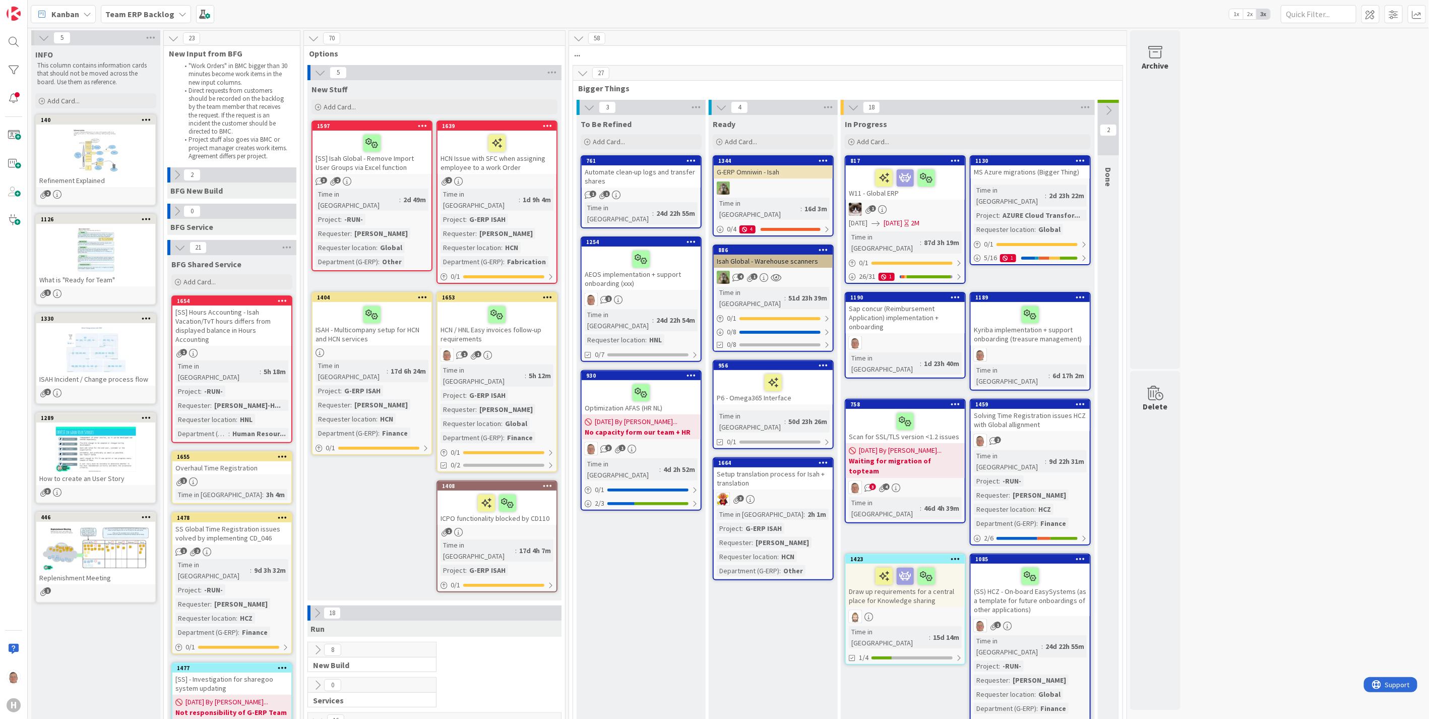
click at [1024, 409] on div "Solving Time Registration issues HCZ with Global allignment" at bounding box center [1029, 420] width 119 height 22
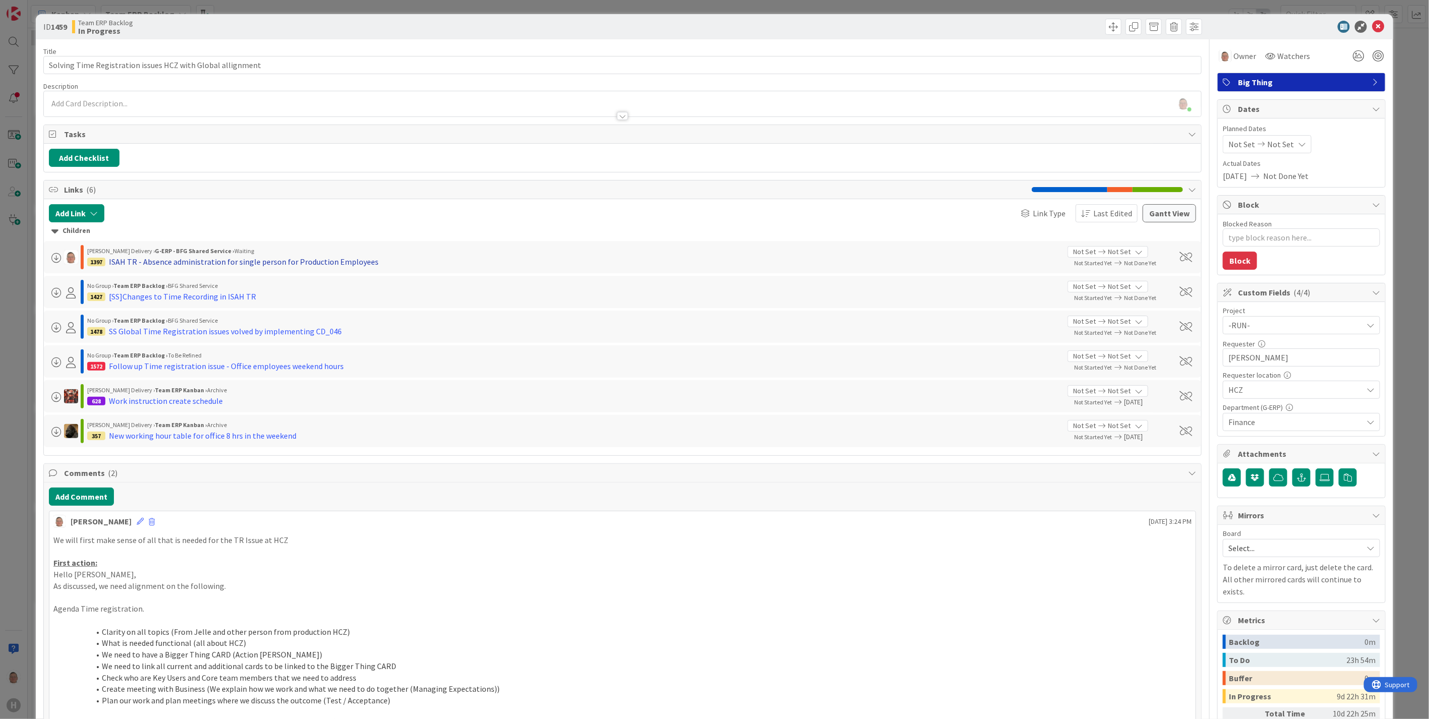
click at [185, 265] on div "ISAH TR - Absence administration for single person for Production Employees" at bounding box center [244, 261] width 270 height 12
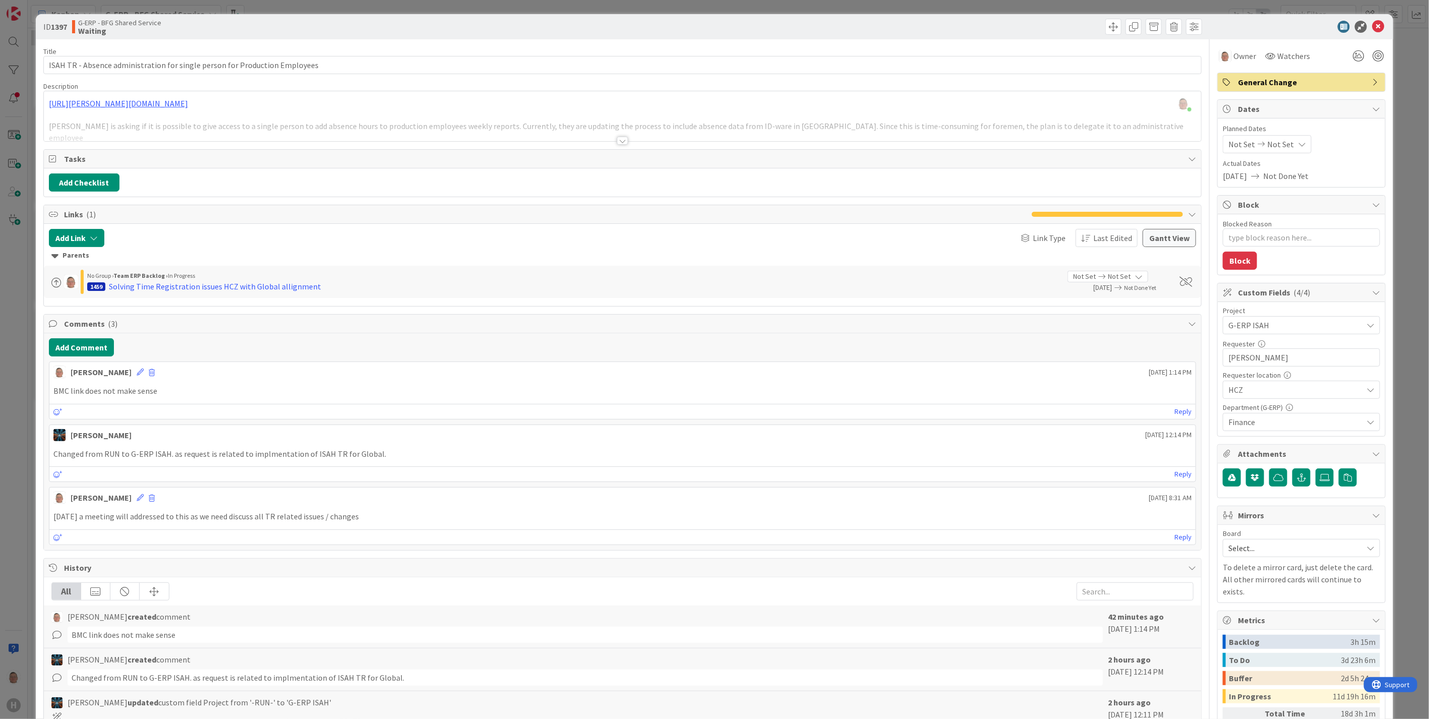
click at [618, 142] on div at bounding box center [622, 141] width 11 height 8
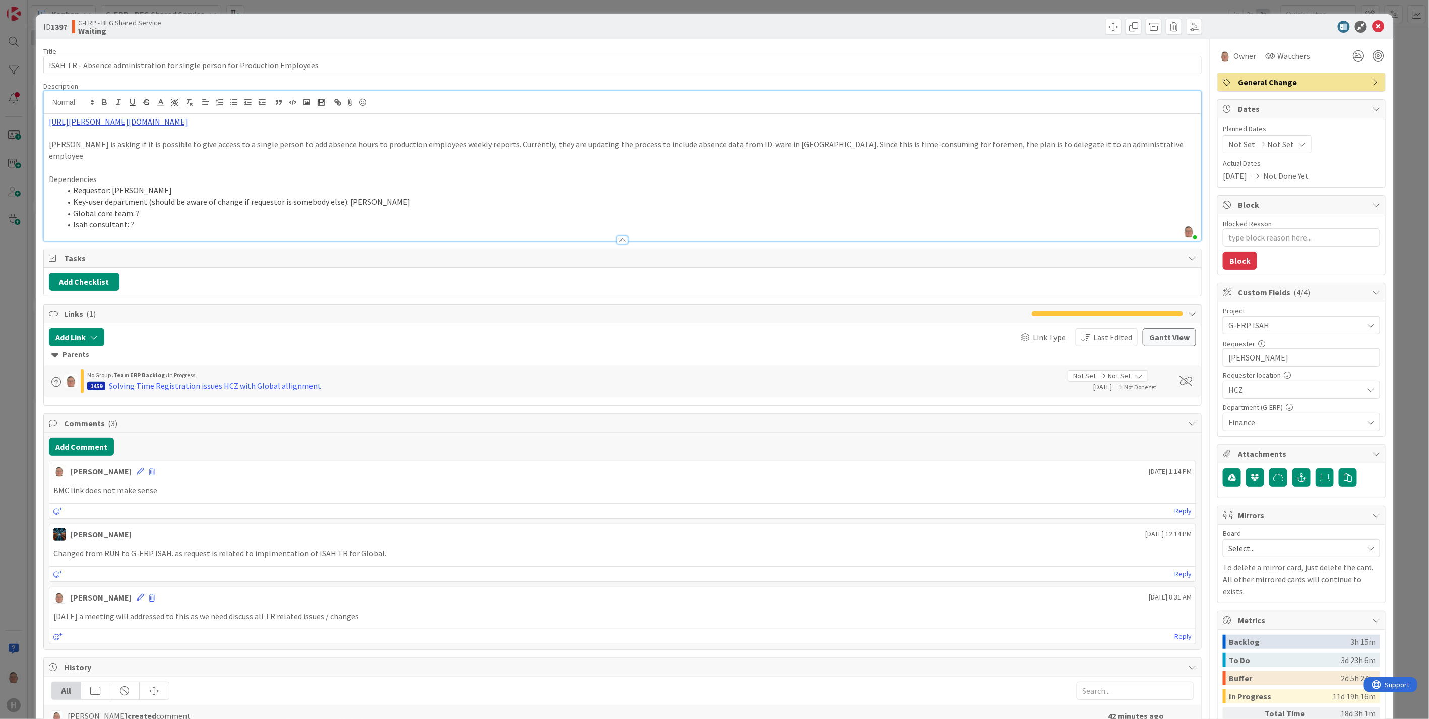
click at [188, 123] on link "[URL][PERSON_NAME][DOMAIN_NAME]" at bounding box center [118, 121] width 139 height 10
click at [220, 143] on link "[URL][PERSON_NAME][DOMAIN_NAME]" at bounding box center [211, 141] width 101 height 13
drag, startPoint x: 435, startPoint y: 192, endPoint x: 319, endPoint y: 202, distance: 116.2
click at [348, 196] on li "Key-user department (should be aware of change if requestor is somebody else): …" at bounding box center [628, 202] width 1135 height 12
drag, startPoint x: 164, startPoint y: 213, endPoint x: 21, endPoint y: 163, distance: 152.0
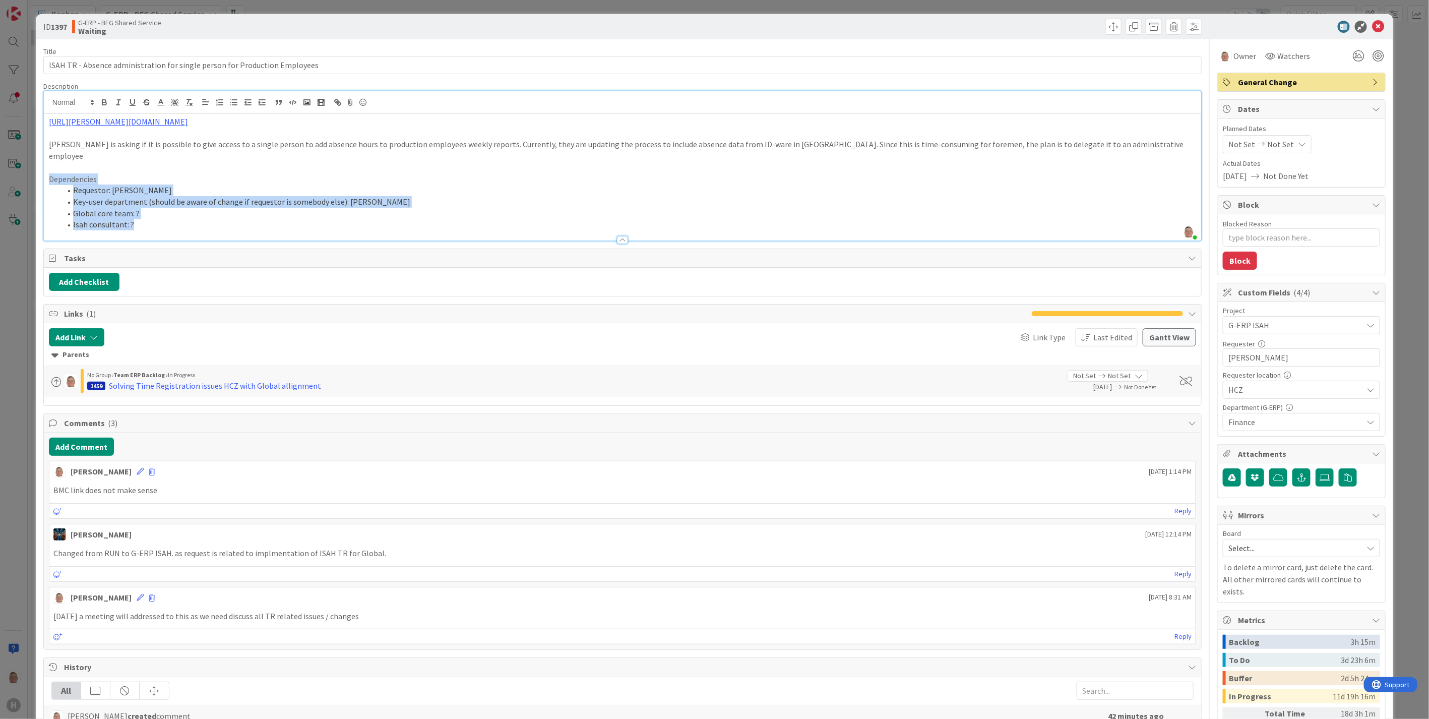
click at [21, 163] on div "ID 1397 G-ERP - BFG Shared Service Waiting Title 75 / 128 ISAH TR - Absence adm…" at bounding box center [714, 359] width 1429 height 719
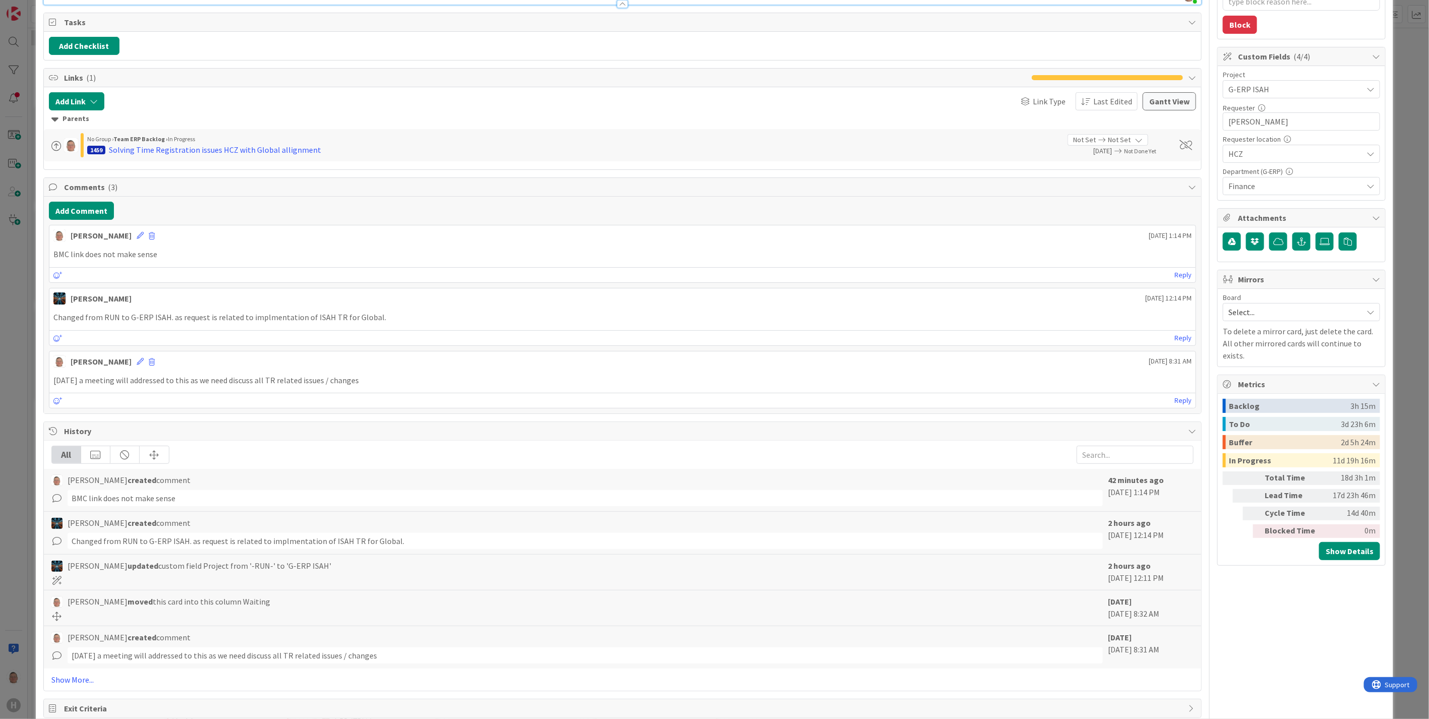
scroll to position [247, 0]
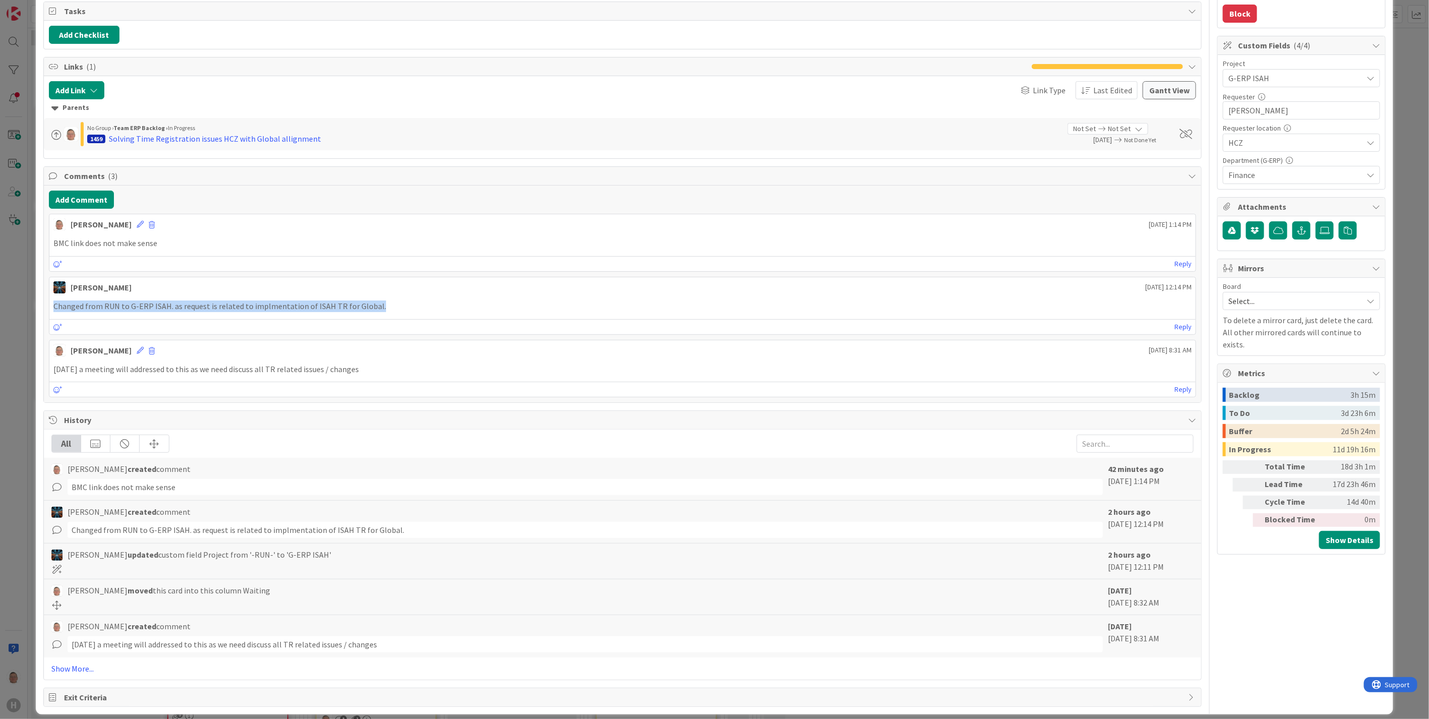
drag, startPoint x: 345, startPoint y: 294, endPoint x: 29, endPoint y: 296, distance: 315.9
click at [29, 296] on div "ID 1397 G-ERP - BFG Shared Service Waiting Title 75 / 128 ISAH TR - Absence adm…" at bounding box center [714, 359] width 1429 height 719
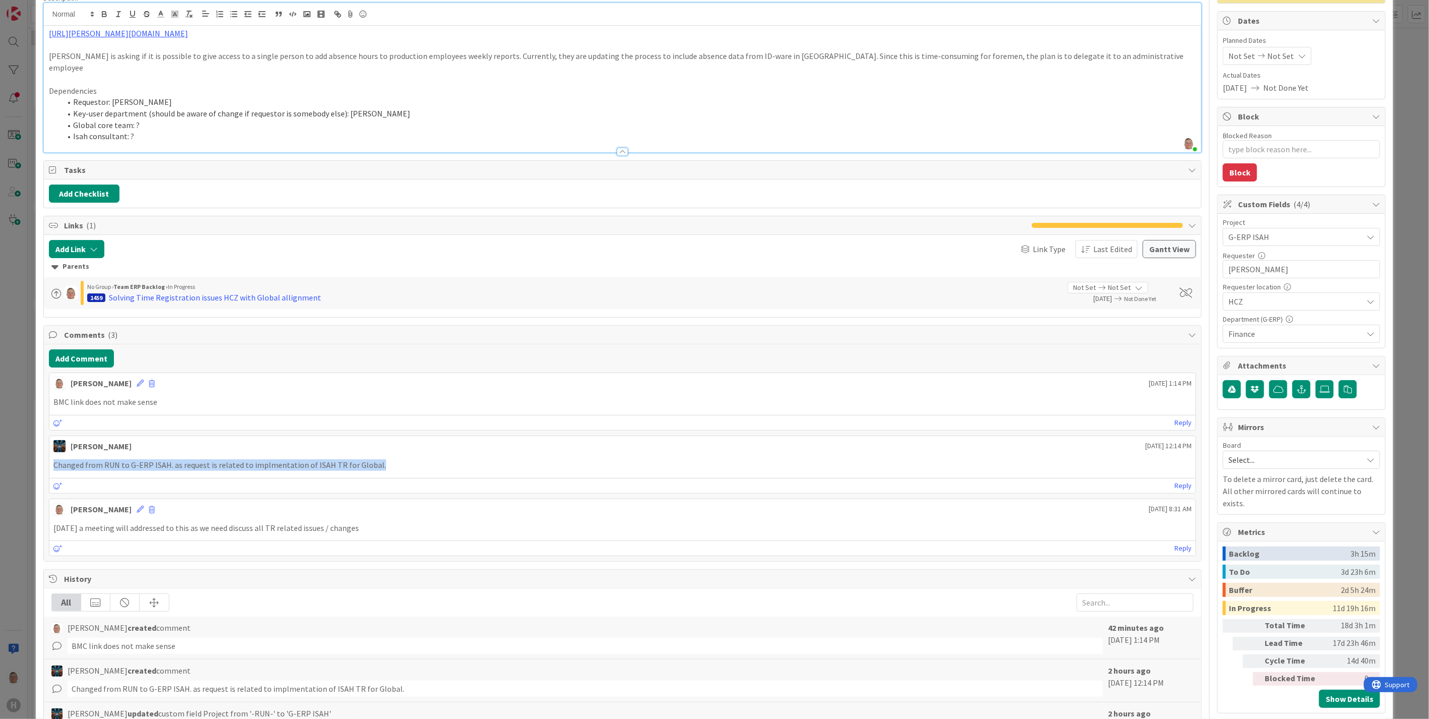
scroll to position [0, 0]
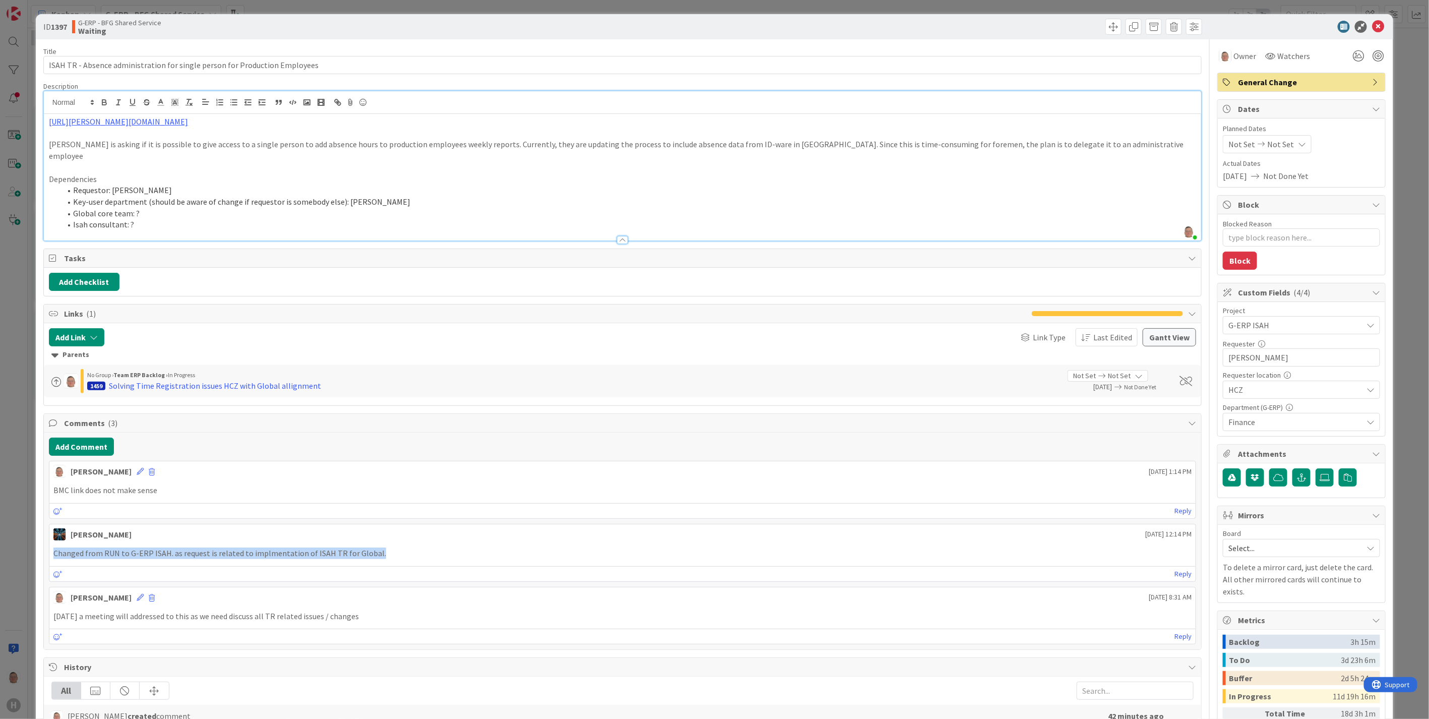
drag, startPoint x: 159, startPoint y: 176, endPoint x: 64, endPoint y: 182, distance: 94.4
click at [64, 184] on li "Requestor: [PERSON_NAME]" at bounding box center [628, 190] width 1135 height 12
click at [1372, 26] on icon at bounding box center [1378, 27] width 12 height 12
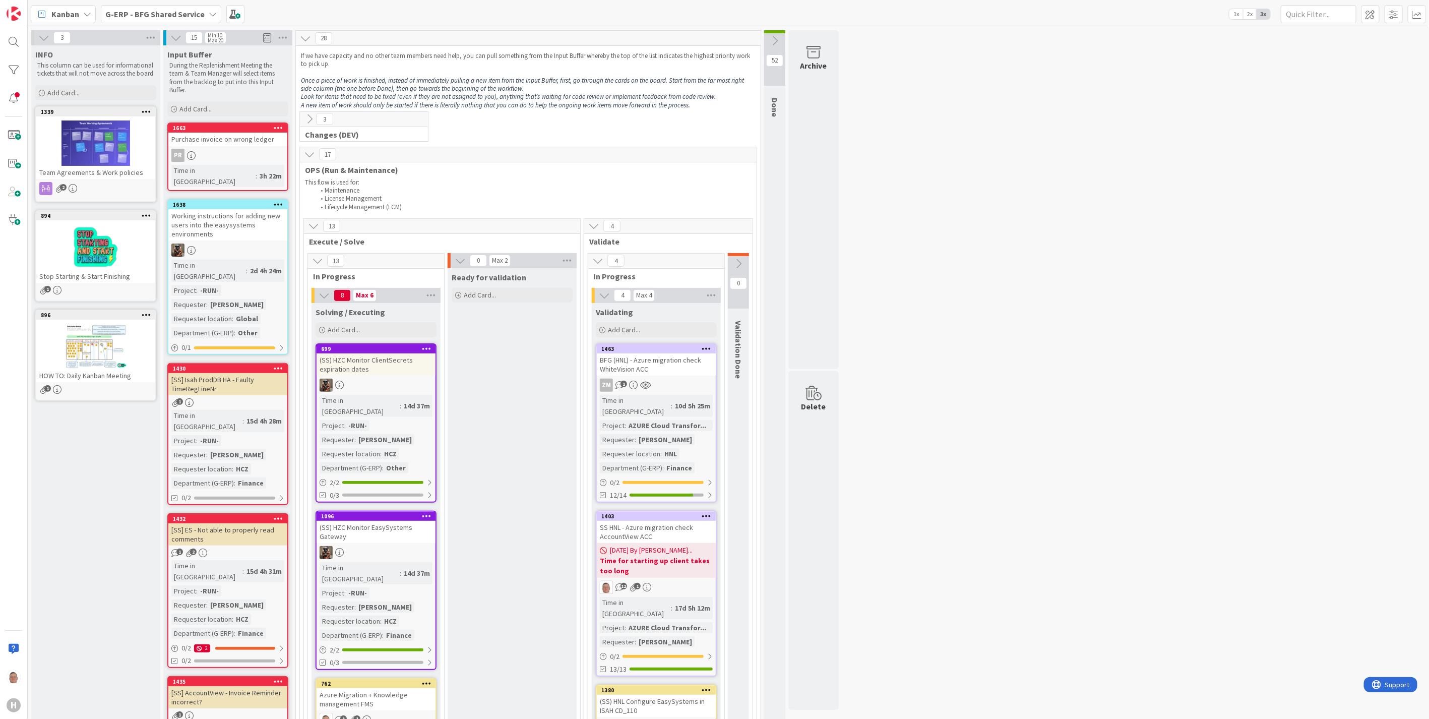
click at [147, 16] on b "G-ERP - BFG Shared Service" at bounding box center [154, 14] width 99 height 10
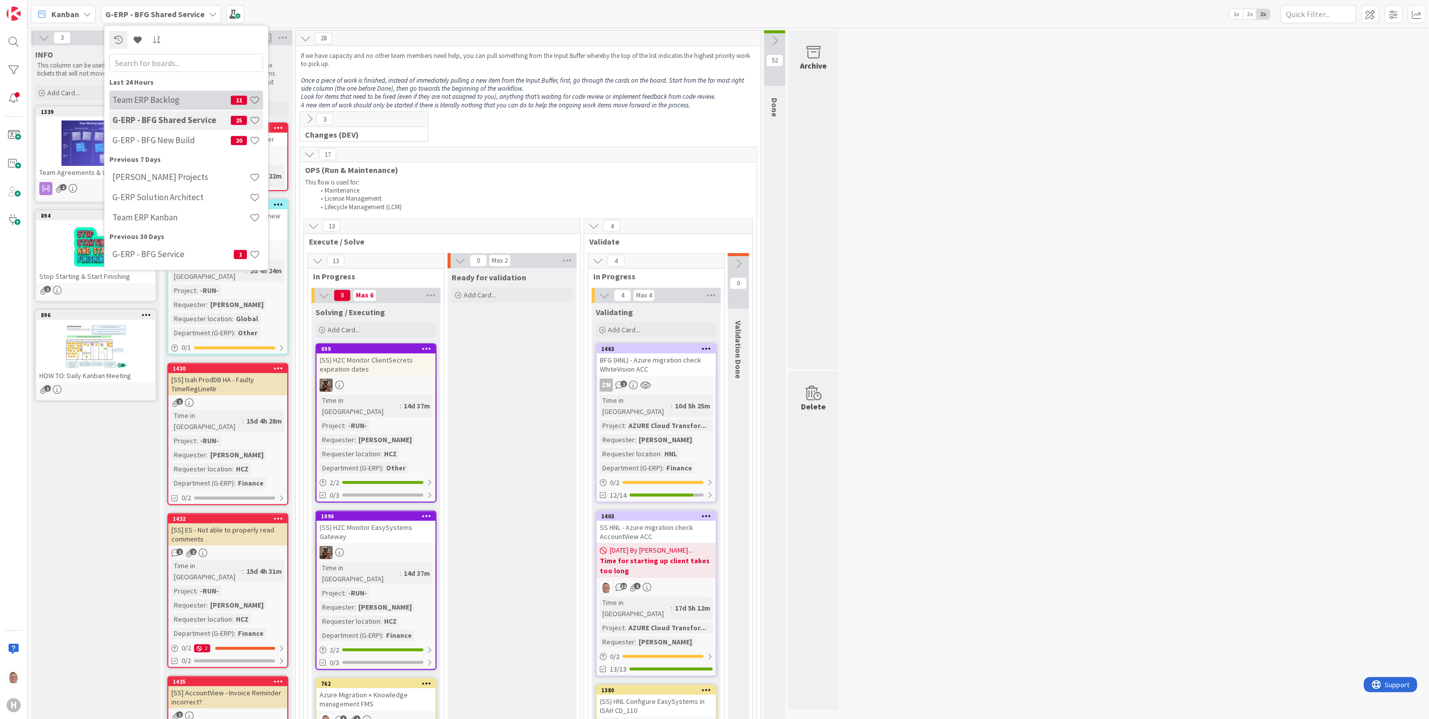
click at [152, 94] on div "Team ERP Backlog 11" at bounding box center [186, 99] width 154 height 19
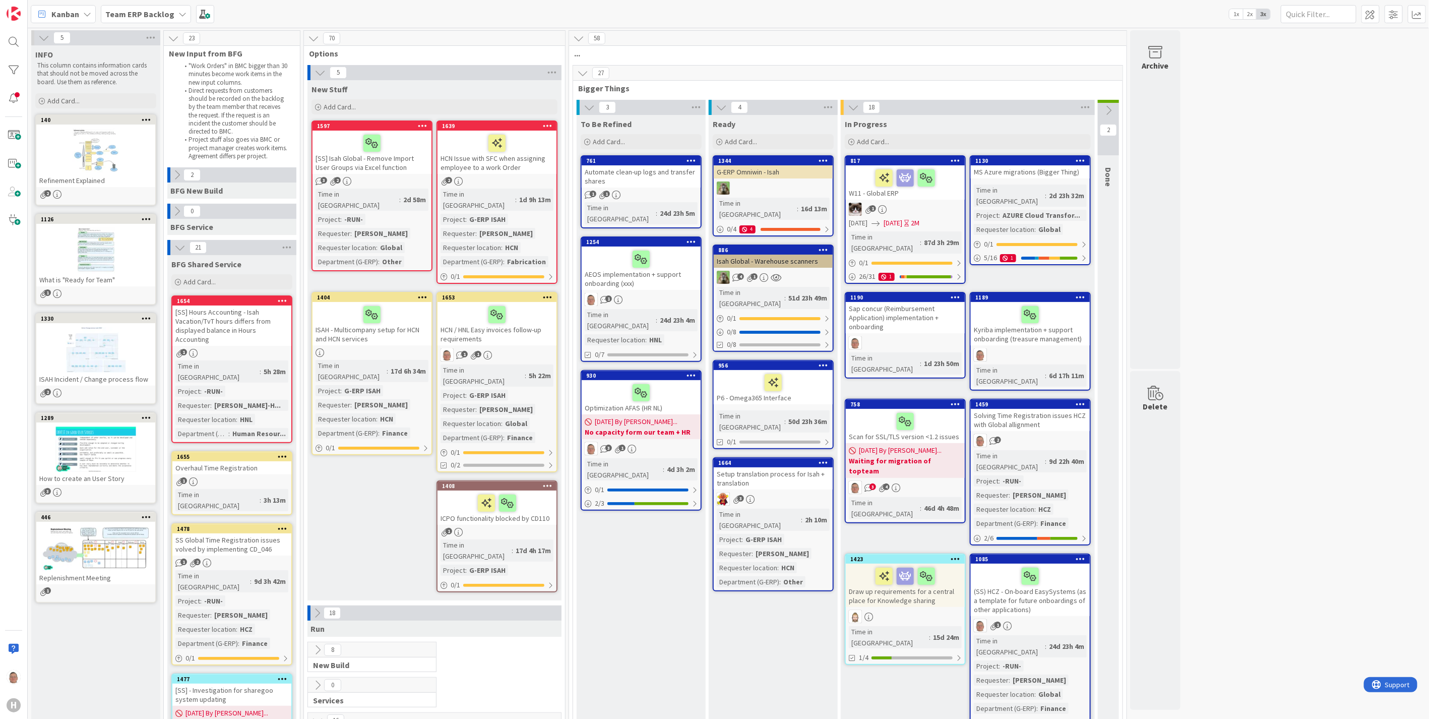
click at [1034, 409] on div "Solving Time Registration issues HCZ with Global allignment" at bounding box center [1029, 420] width 119 height 22
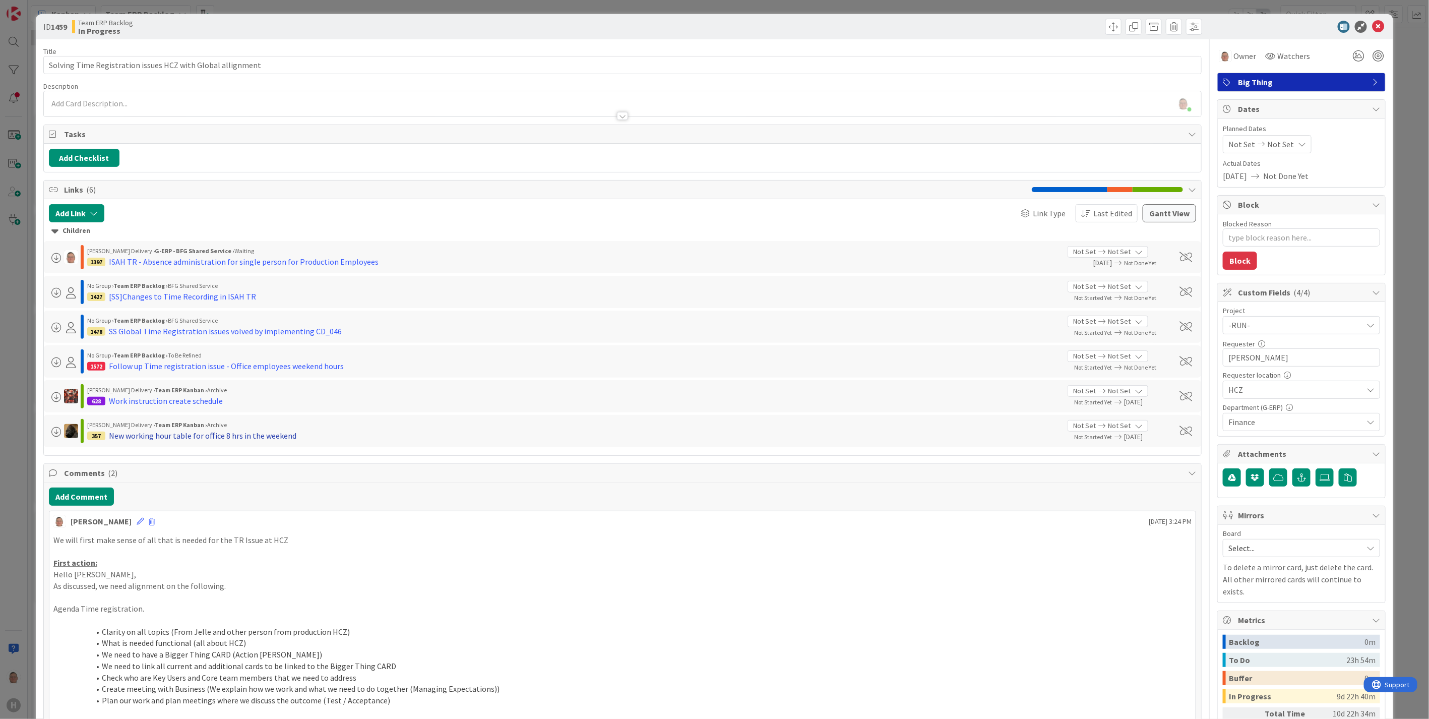
click at [158, 434] on div "New working hour table for office 8 hrs in the weekend" at bounding box center [202, 435] width 187 height 12
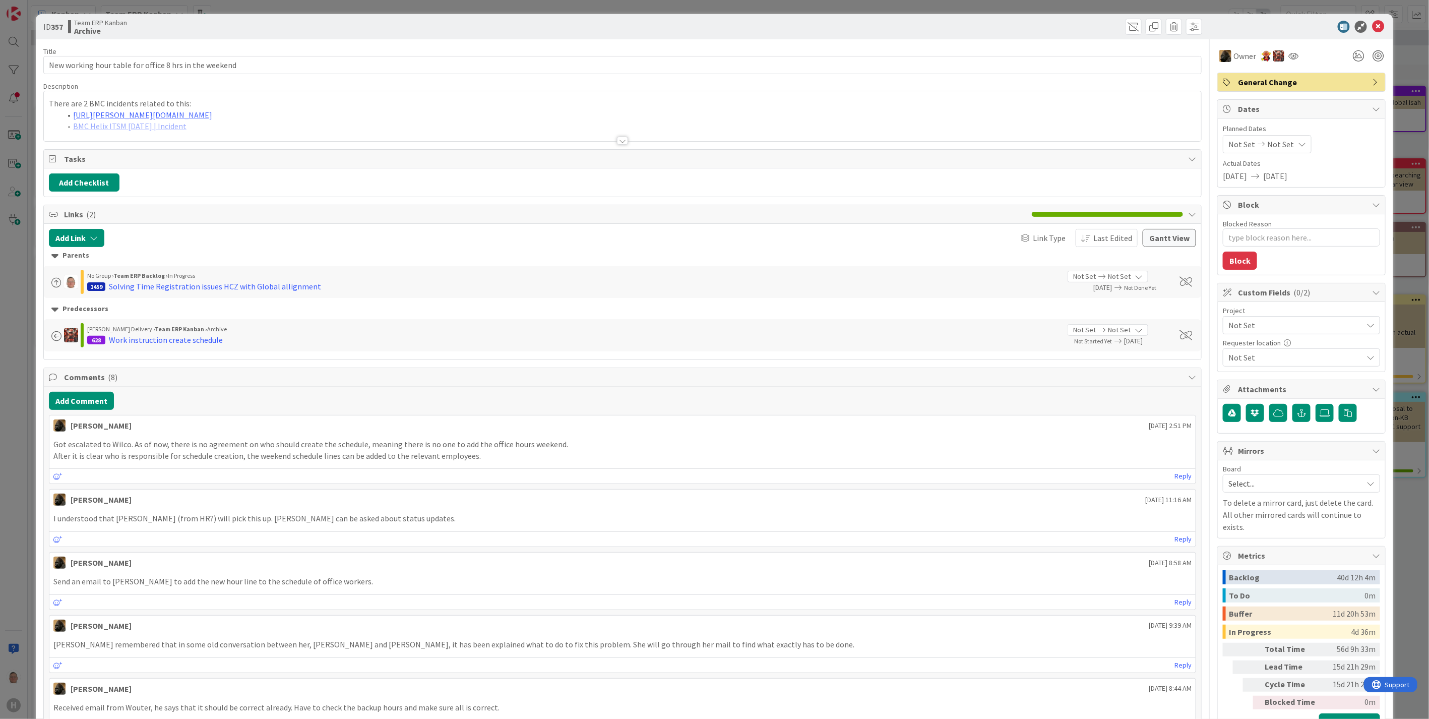
type textarea "x"
click at [621, 140] on div at bounding box center [622, 141] width 11 height 8
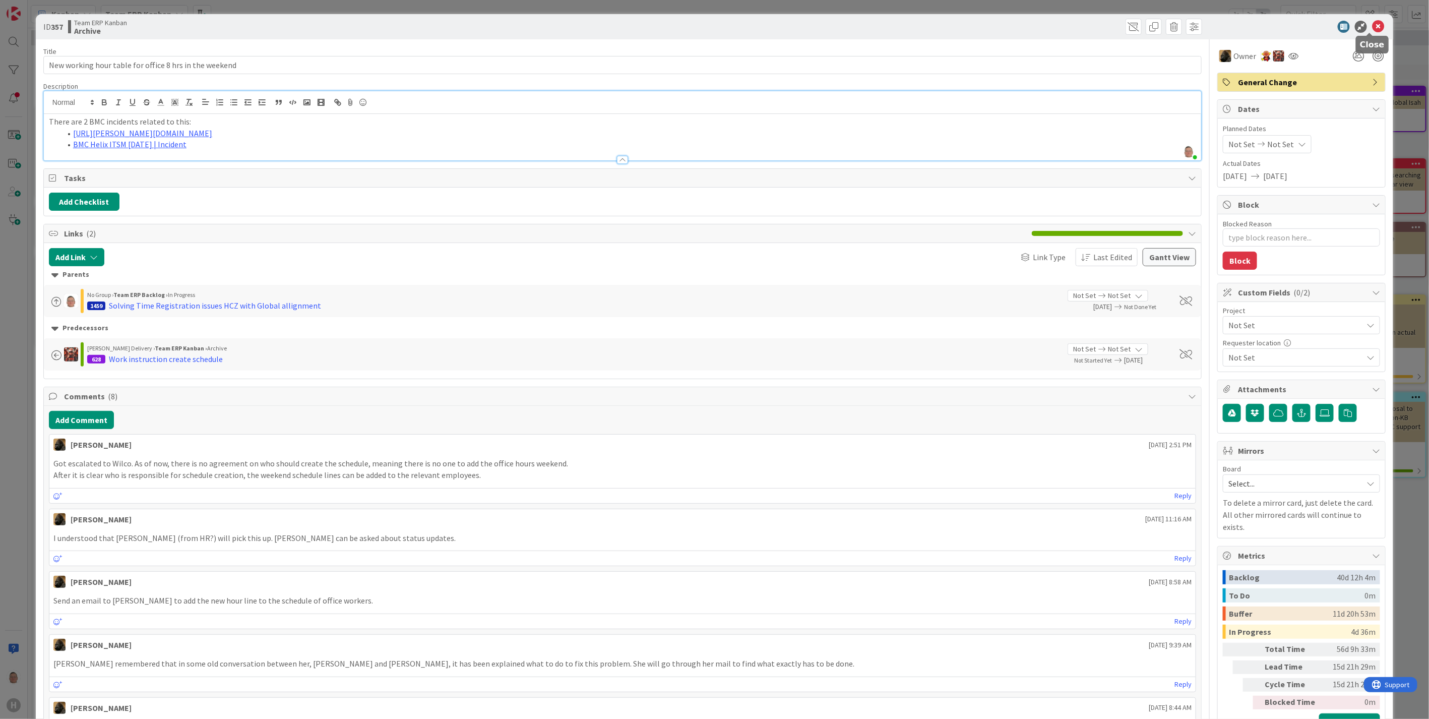
click at [1372, 23] on icon at bounding box center [1378, 27] width 12 height 12
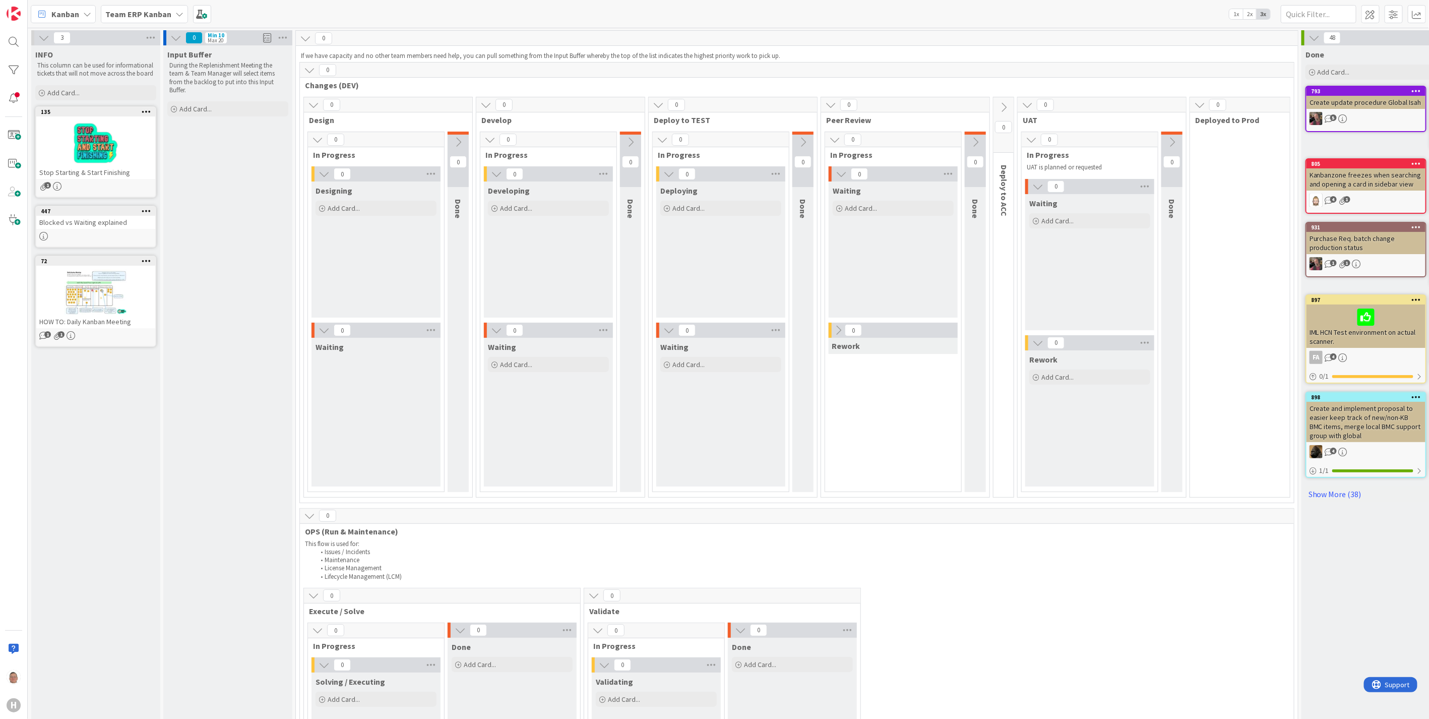
click at [147, 11] on b "Team ERP Kanban" at bounding box center [138, 14] width 66 height 10
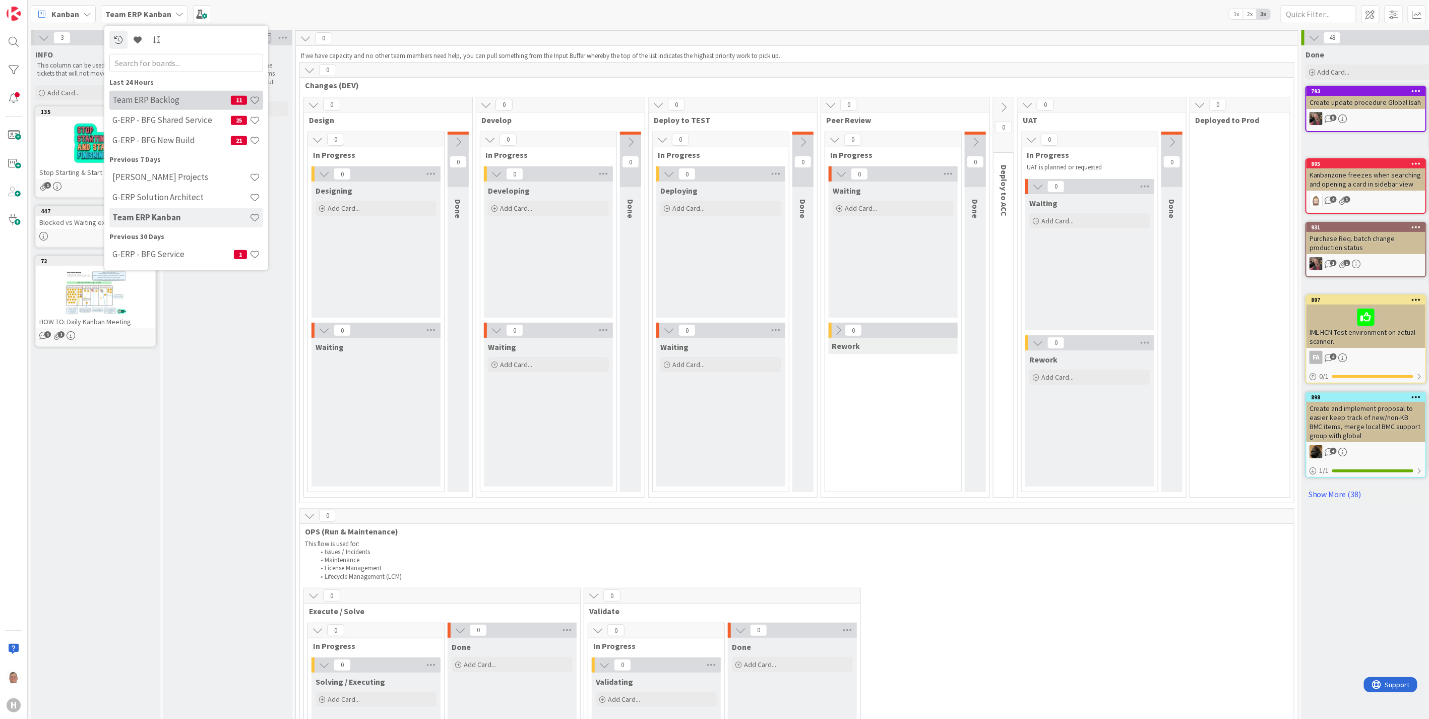
click at [159, 100] on h4 "Team ERP Backlog" at bounding box center [171, 100] width 118 height 10
